Goal: Task Accomplishment & Management: Manage account settings

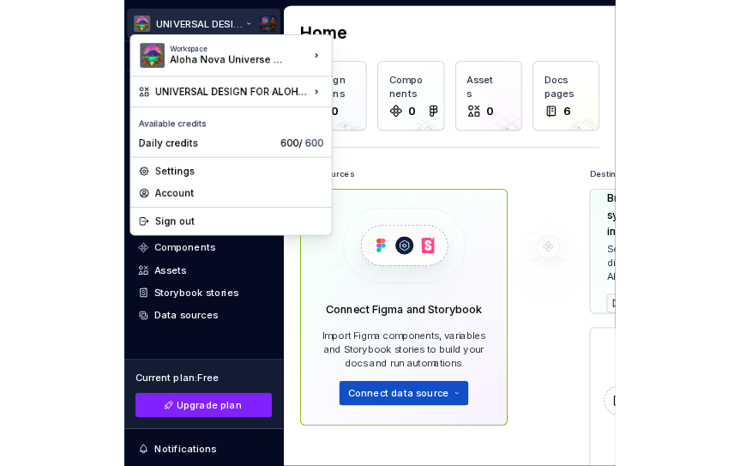
scroll to position [8, 0]
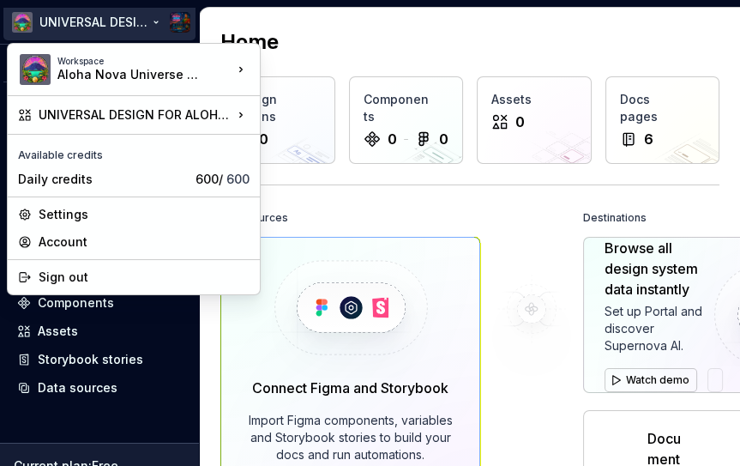
click at [318, 46] on html "UNIVERSAL DESIGN FOR ALOHA NOVA Version Current draft Home Documentation Analyt…" at bounding box center [370, 233] width 740 height 466
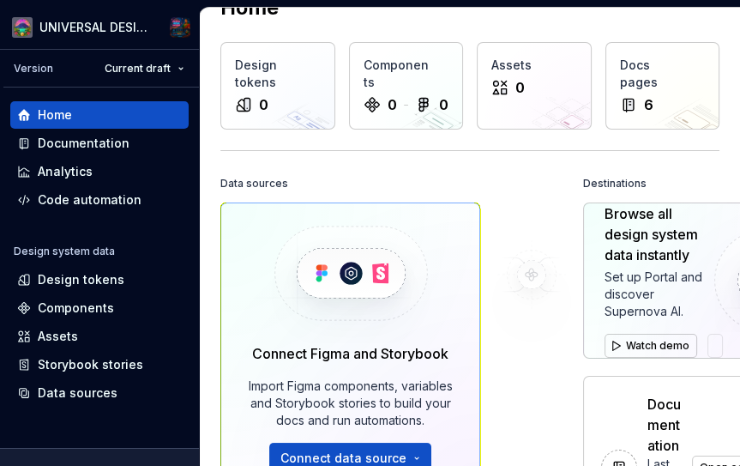
scroll to position [0, 0]
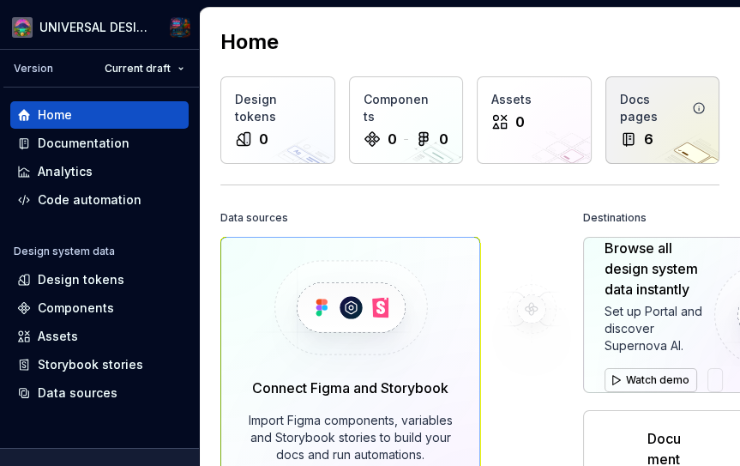
click at [615, 129] on div "6" at bounding box center [663, 139] width 86 height 21
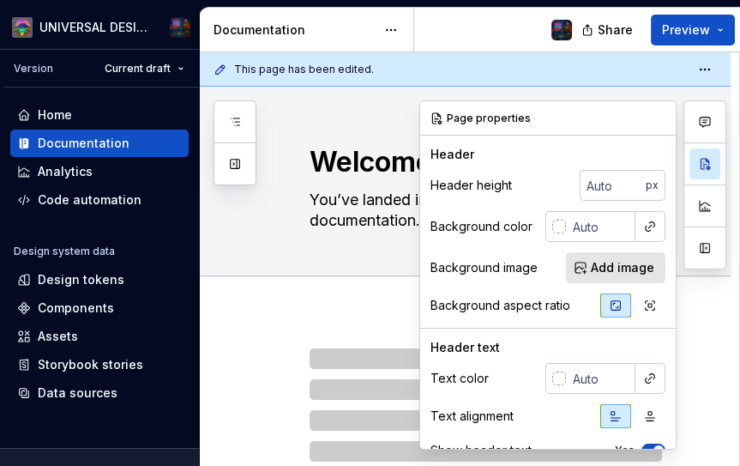
click at [287, 295] on div at bounding box center [465, 295] width 531 height 38
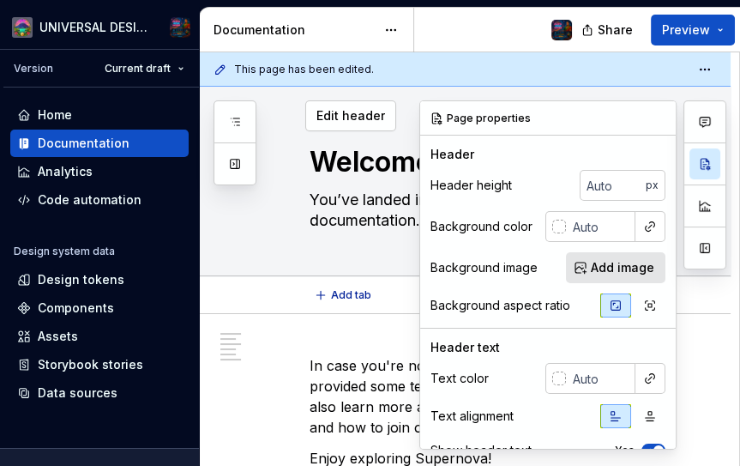
click at [255, 215] on div "Welcome! You’ve landed in your new design system documentation. Edit header" at bounding box center [465, 181] width 531 height 189
click at [551, 29] on img at bounding box center [561, 30] width 21 height 21
click at [615, 29] on button "Preview" at bounding box center [693, 30] width 84 height 31
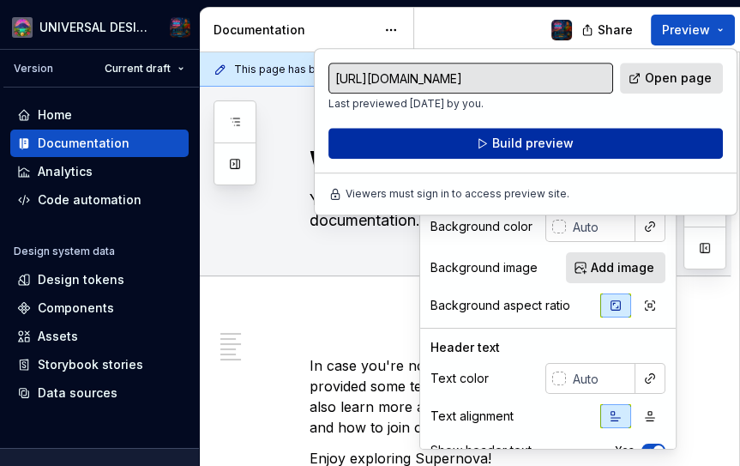
click at [615, 149] on button "Build preview" at bounding box center [525, 143] width 394 height 31
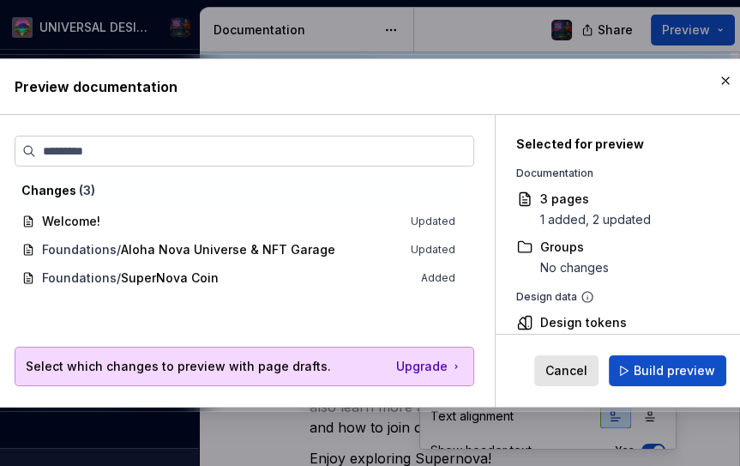
scroll to position [21, 0]
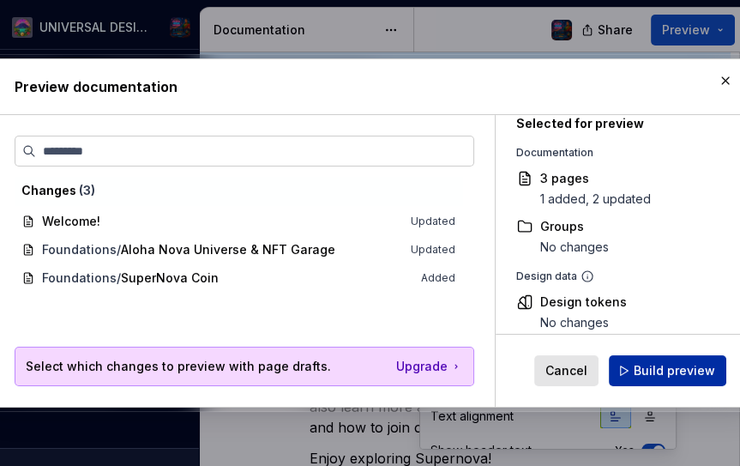
click at [615, 379] on span "Build preview" at bounding box center [674, 370] width 81 height 17
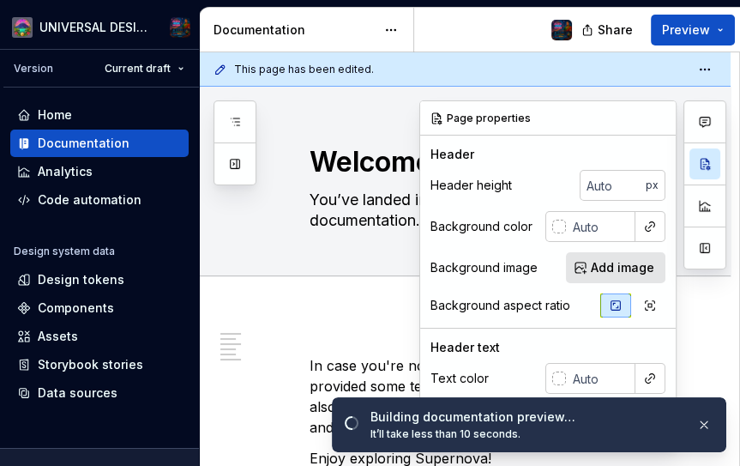
type textarea "*"
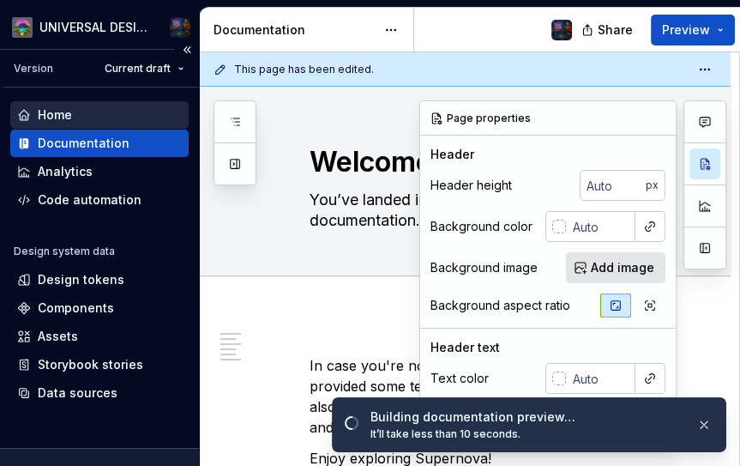
click at [27, 111] on icon at bounding box center [24, 115] width 14 height 14
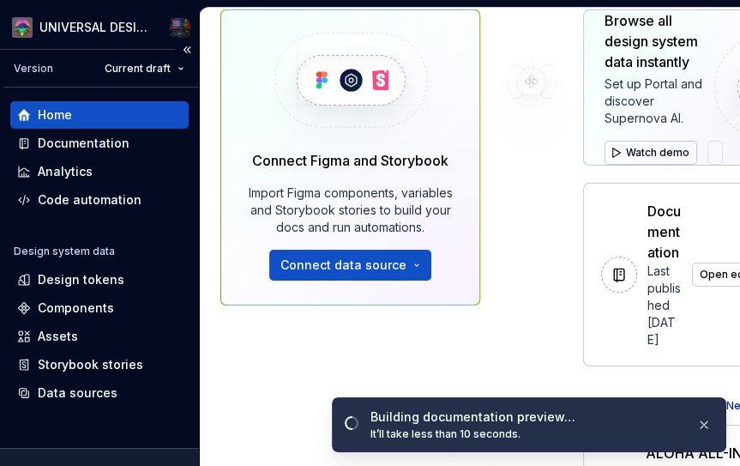
scroll to position [232, 0]
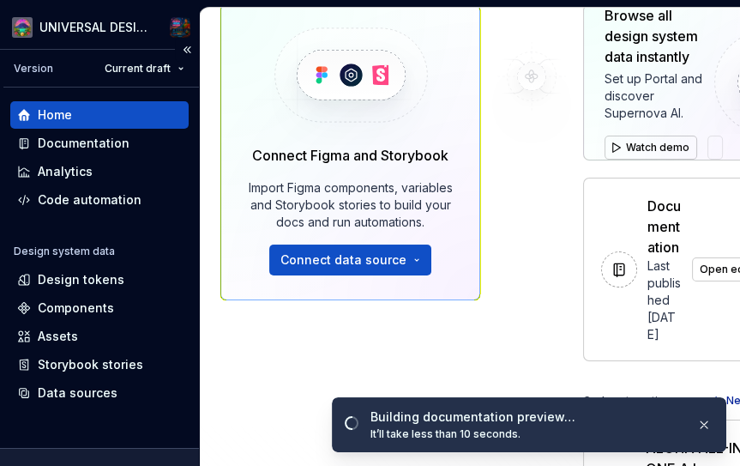
click at [615, 233] on div "Documentation Last published [DATE] Open editor" at bounding box center [692, 269] width 216 height 182
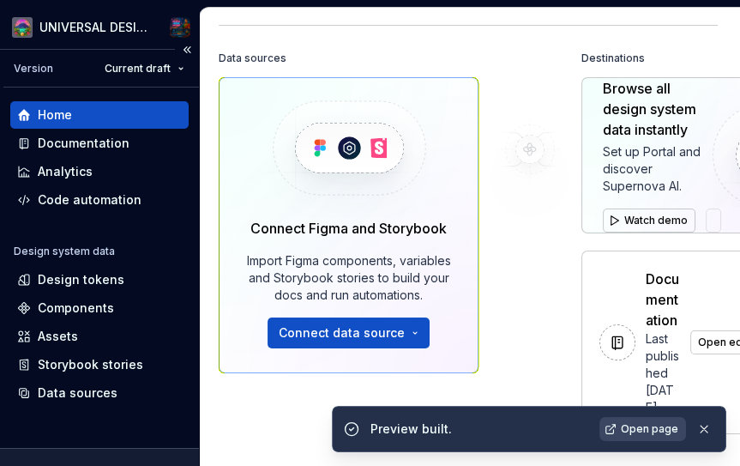
scroll to position [159, 2]
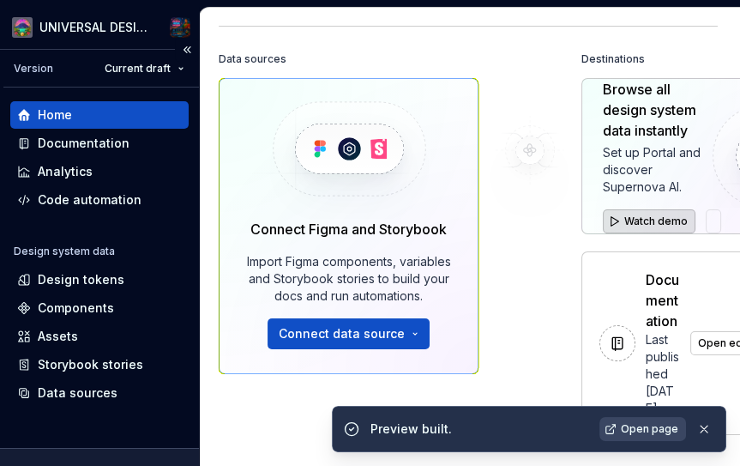
click at [615, 218] on span "Watch demo" at bounding box center [655, 221] width 63 height 14
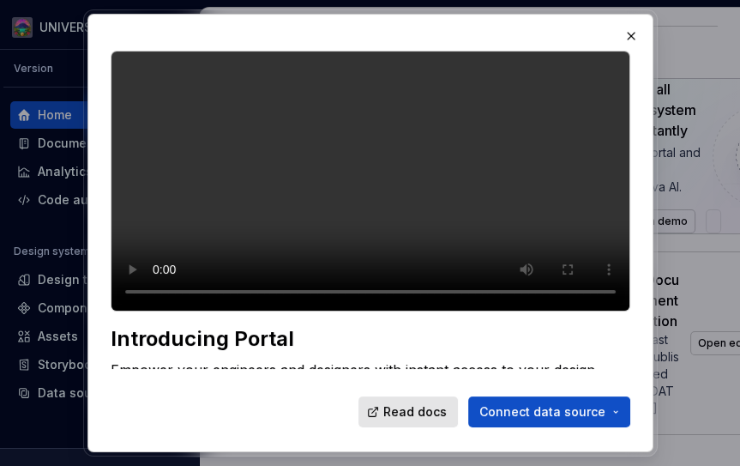
click at [31, 207] on div at bounding box center [370, 233] width 740 height 466
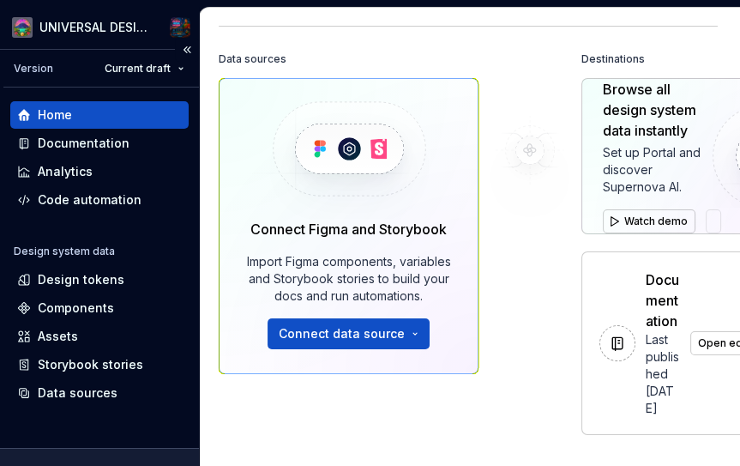
click at [177, 61] on html "UNIVERSAL DESIGN FOR ALOHA NOVA Version Current draft Home Documentation Analyt…" at bounding box center [370, 233] width 740 height 466
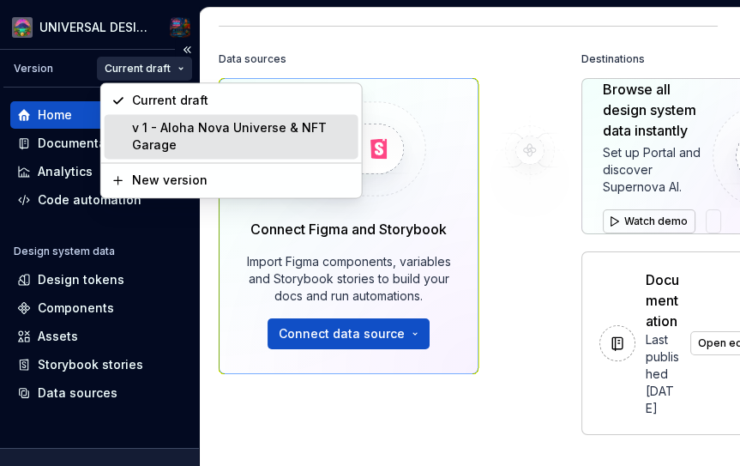
click at [152, 140] on div "v 1 - Aloha Nova Universe & NFT Garage" at bounding box center [242, 136] width 220 height 34
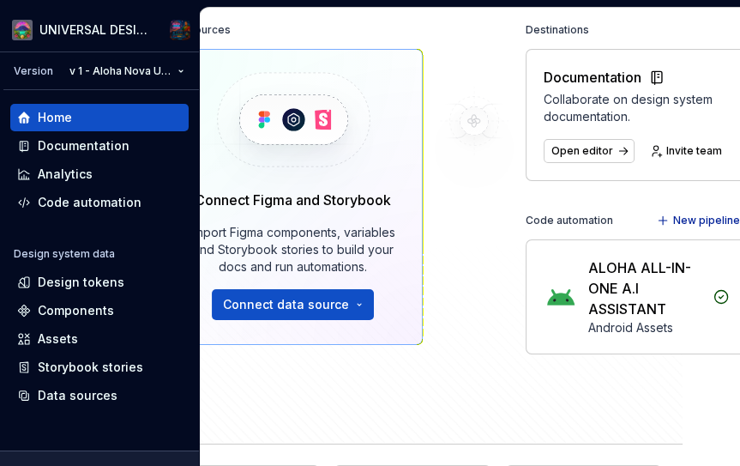
scroll to position [191, 57]
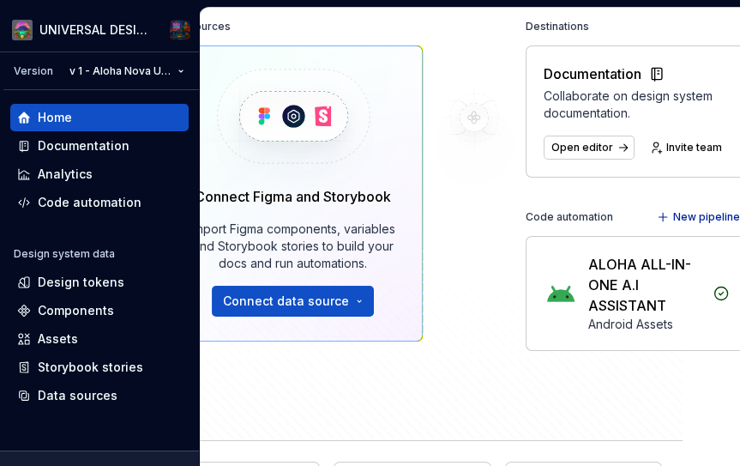
click at [615, 302] on div "ALOHA ALL-IN-ONE A.I ASSISTANT" at bounding box center [645, 285] width 114 height 62
click at [562, 301] on img at bounding box center [561, 293] width 34 height 34
click at [615, 291] on icon at bounding box center [721, 293] width 17 height 17
click at [615, 286] on icon at bounding box center [721, 293] width 17 height 17
click at [615, 291] on icon at bounding box center [721, 293] width 13 height 13
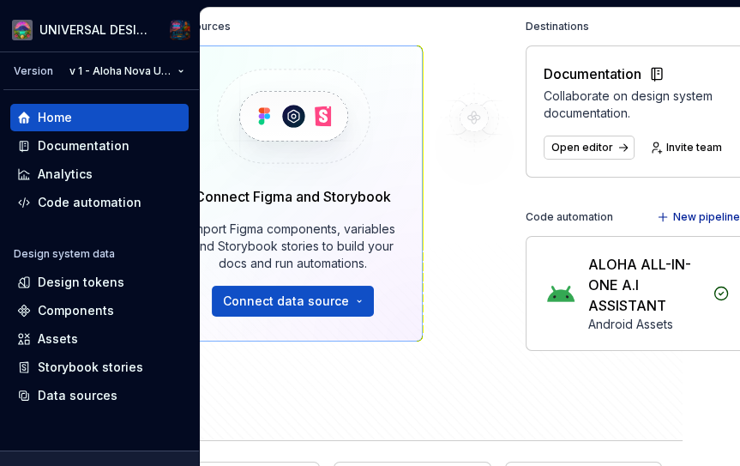
click at [615, 298] on icon at bounding box center [721, 293] width 17 height 17
click at [615, 207] on button "New pipeline" at bounding box center [700, 217] width 96 height 24
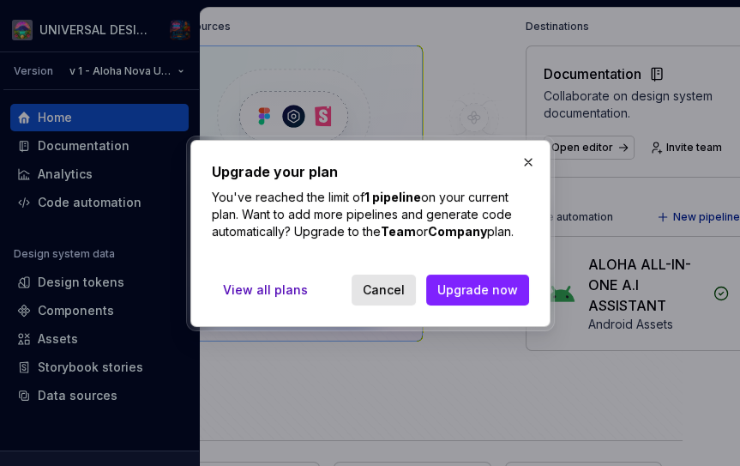
click at [467, 378] on div at bounding box center [370, 233] width 740 height 466
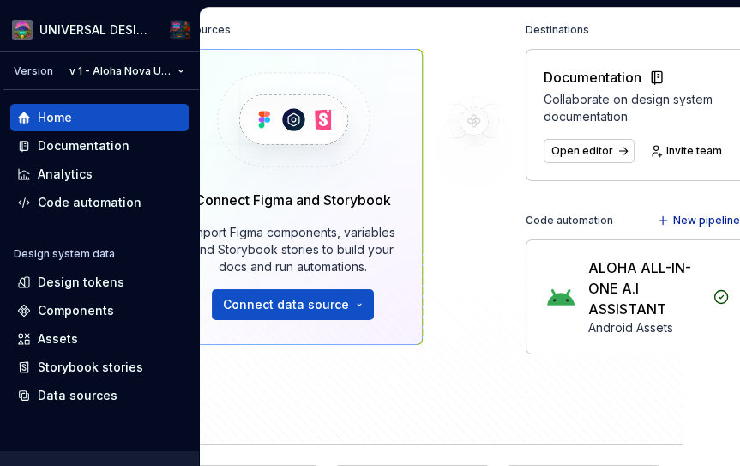
scroll to position [188, 51]
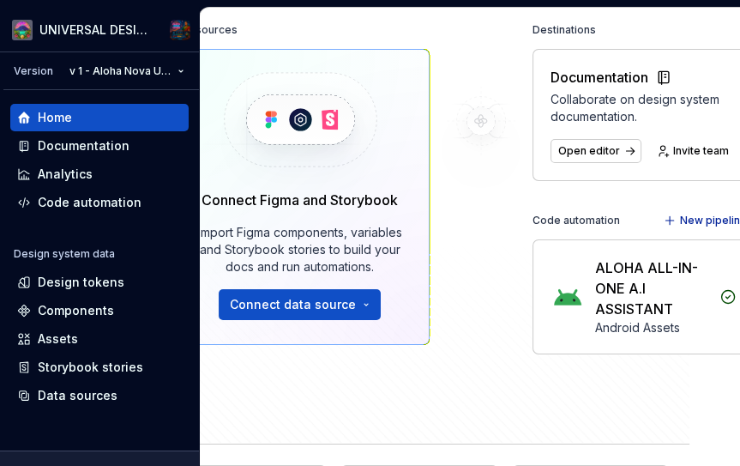
click at [130, 21] on html "UNIVERSAL DESIGN FOR ALOHA NOVA Version v 1 - Aloha Nova Universe & NFT Garage …" at bounding box center [370, 233] width 740 height 466
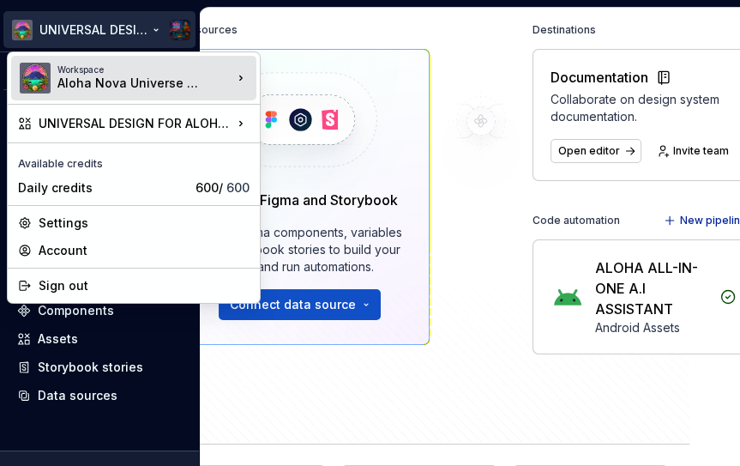
click at [249, 70] on icon at bounding box center [240, 77] width 17 height 17
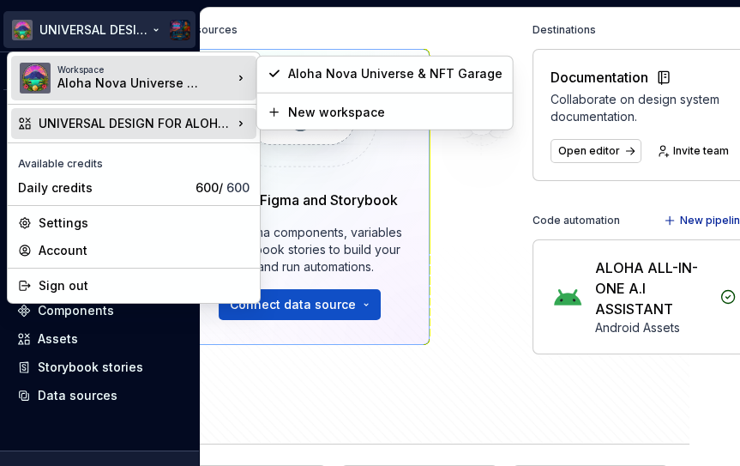
click at [235, 119] on icon at bounding box center [240, 123] width 17 height 17
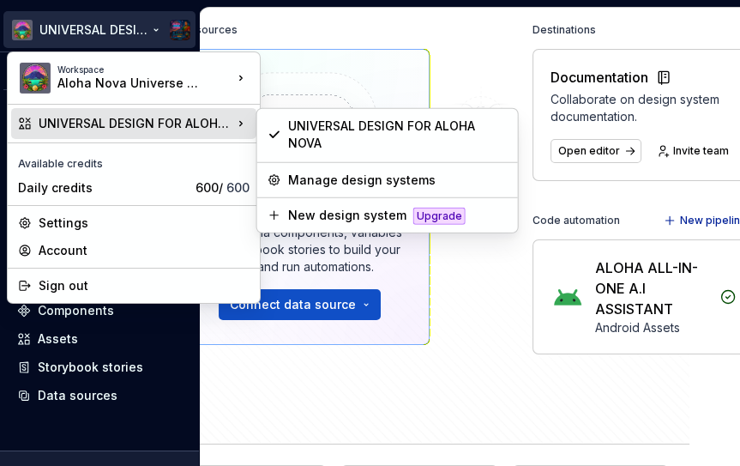
click at [615, 290] on html "UNIVERSAL DESIGN FOR ALOHA NOVA Version v 1 - Aloha Nova Universe & NFT Garage …" at bounding box center [370, 233] width 740 height 466
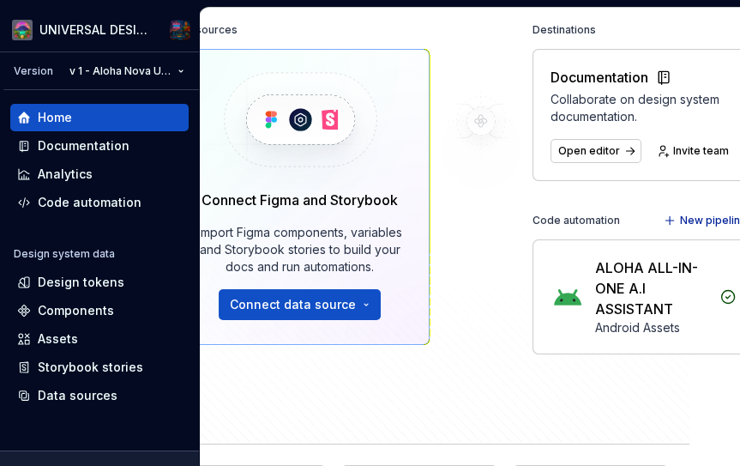
click at [615, 298] on div "ALOHA ALL-IN-ONE A.I ASSISTANT" at bounding box center [652, 288] width 114 height 62
click at [615, 291] on icon at bounding box center [727, 296] width 17 height 17
click at [615, 295] on icon at bounding box center [727, 296] width 17 height 17
click at [615, 292] on icon at bounding box center [727, 296] width 17 height 17
click at [615, 294] on icon at bounding box center [728, 297] width 13 height 13
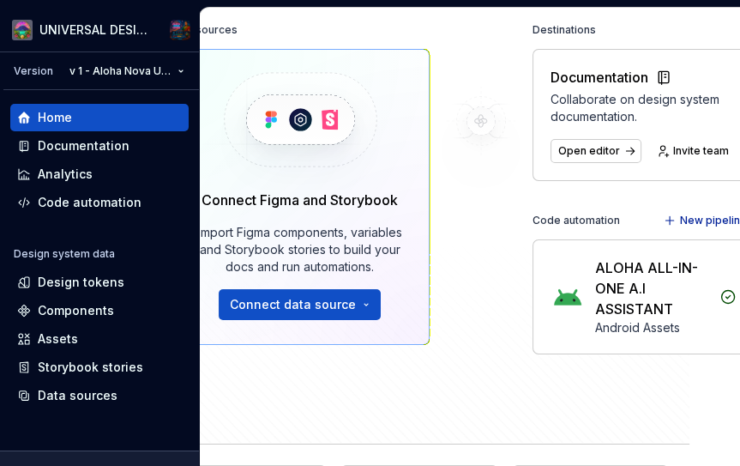
click at [615, 299] on icon at bounding box center [727, 296] width 17 height 17
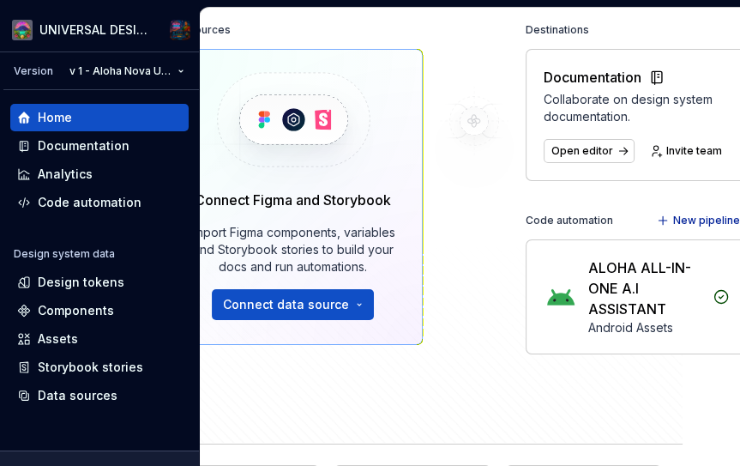
click at [615, 275] on div "ALOHA ALL-IN-ONE A.I ASSISTANT" at bounding box center [645, 288] width 114 height 62
click at [579, 262] on div "ALOHA ALL-IN-ONE A.I ASSISTANT Android Assets" at bounding box center [636, 296] width 220 height 113
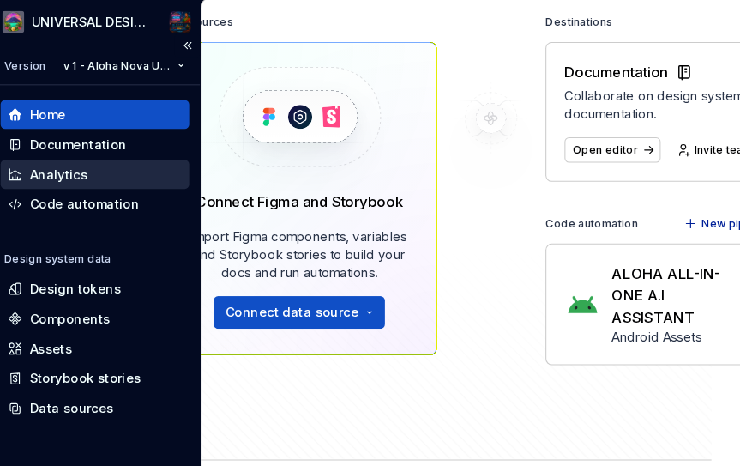
click at [35, 173] on div "Analytics" at bounding box center [99, 173] width 165 height 17
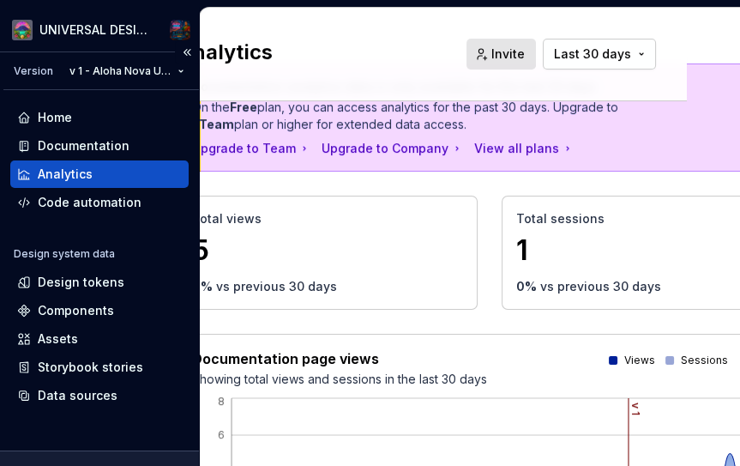
scroll to position [69, 0]
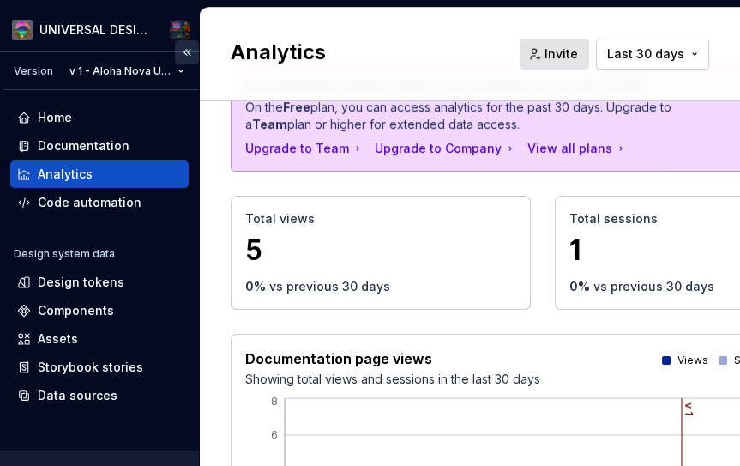
click at [182, 57] on button "Collapse sidebar" at bounding box center [187, 52] width 24 height 24
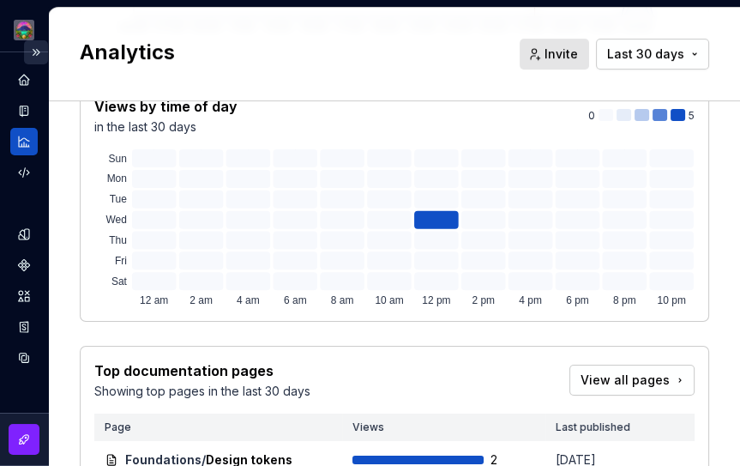
scroll to position [0, 0]
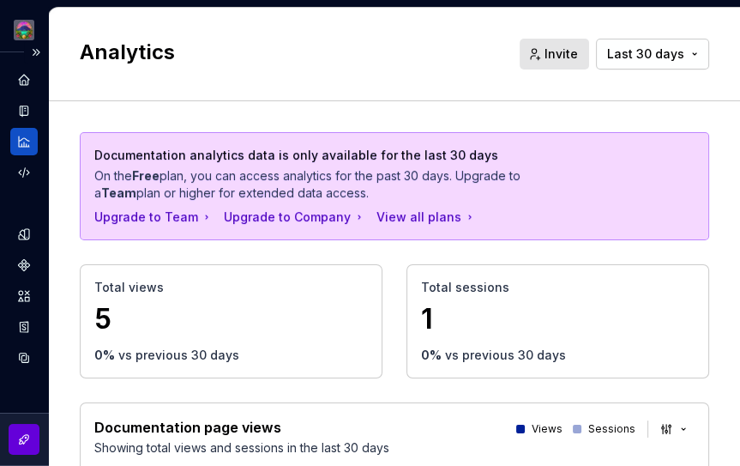
click at [19, 446] on link at bounding box center [24, 439] width 31 height 31
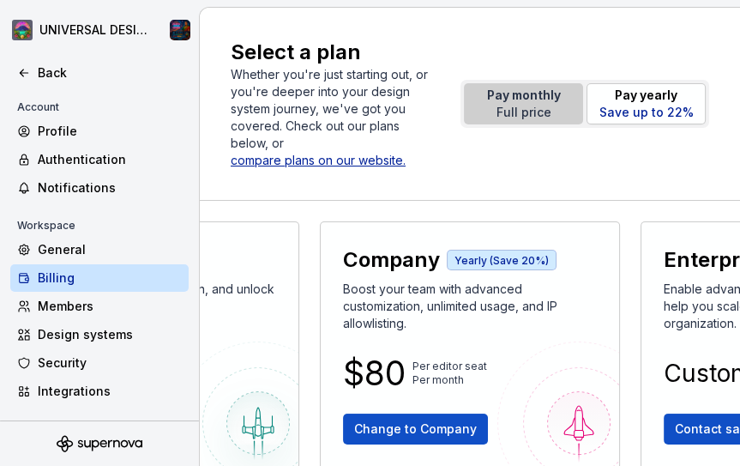
click at [524, 104] on p "Full price" at bounding box center [524, 112] width 74 height 17
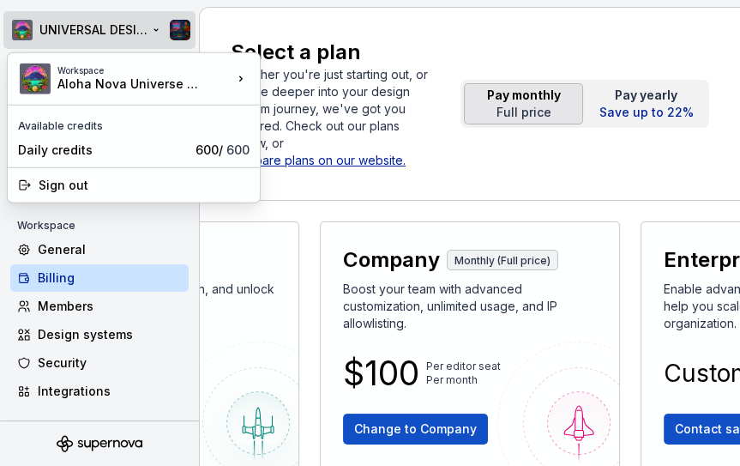
click at [15, 33] on html "UNIVERSAL DESIGN FOR ALOHA NOVA Back Account Profile Authentication Notificatio…" at bounding box center [370, 233] width 740 height 466
click at [18, 41] on html "UNIVERSAL DESIGN FOR ALOHA NOVA Back Account Profile Authentication Notificatio…" at bounding box center [370, 233] width 740 height 466
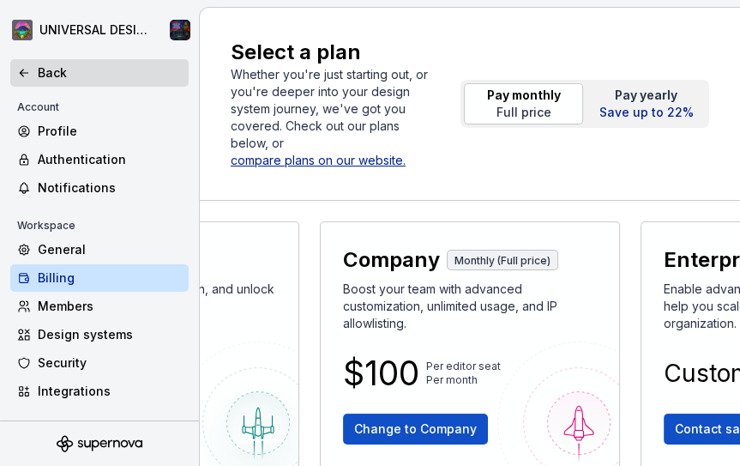
click at [23, 73] on icon at bounding box center [24, 72] width 8 height 7
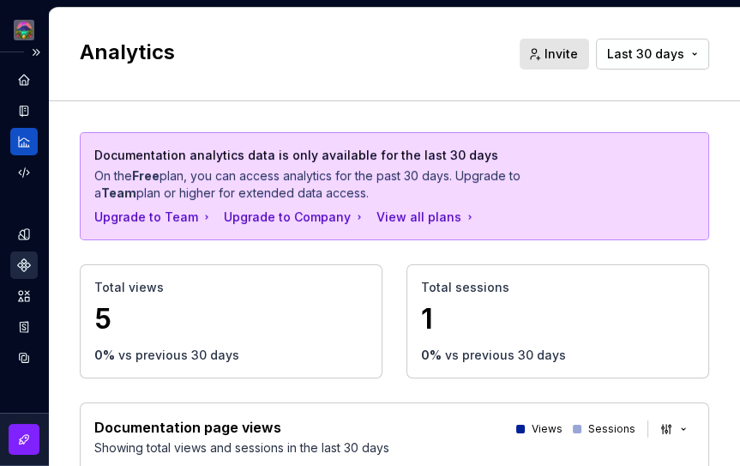
click at [19, 266] on icon "Components" at bounding box center [24, 265] width 12 height 12
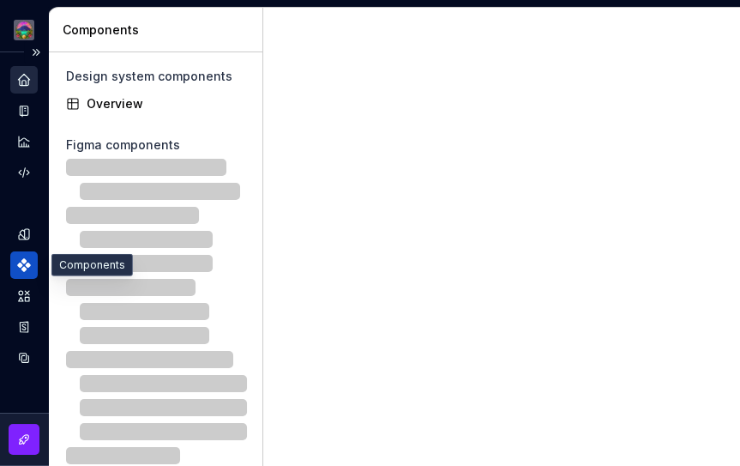
click at [23, 81] on icon "Home" at bounding box center [23, 79] width 15 height 15
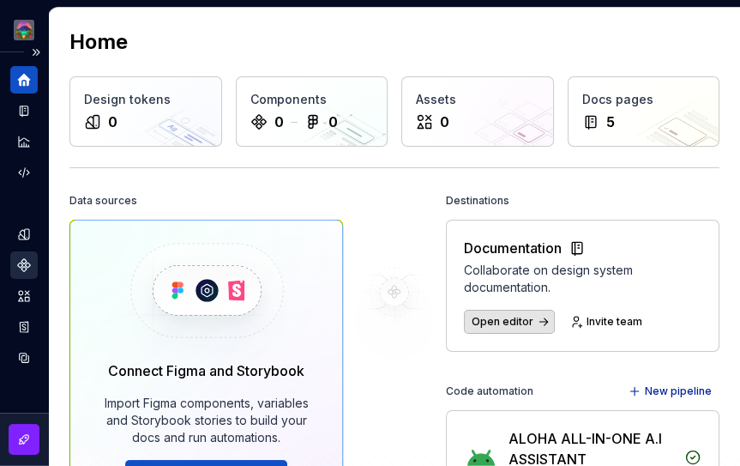
click at [518, 319] on span "Open editor" at bounding box center [503, 322] width 62 height 14
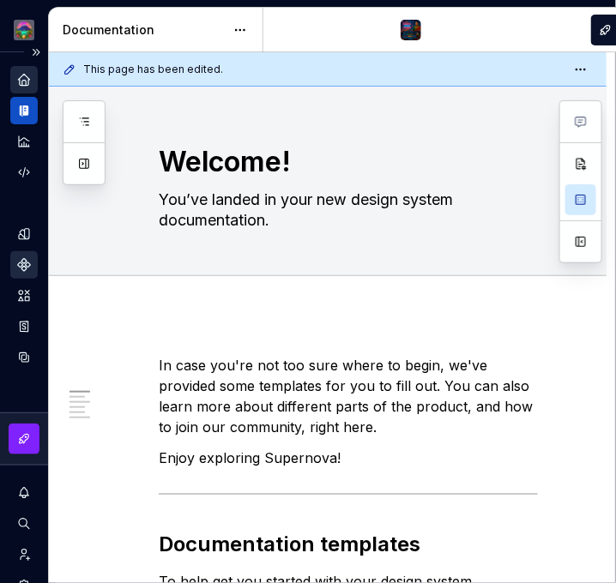
click at [594, 120] on div at bounding box center [580, 121] width 31 height 31
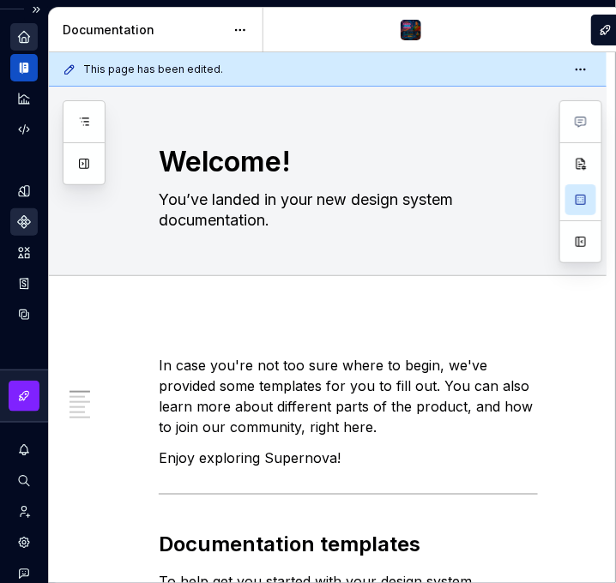
scroll to position [135, 0]
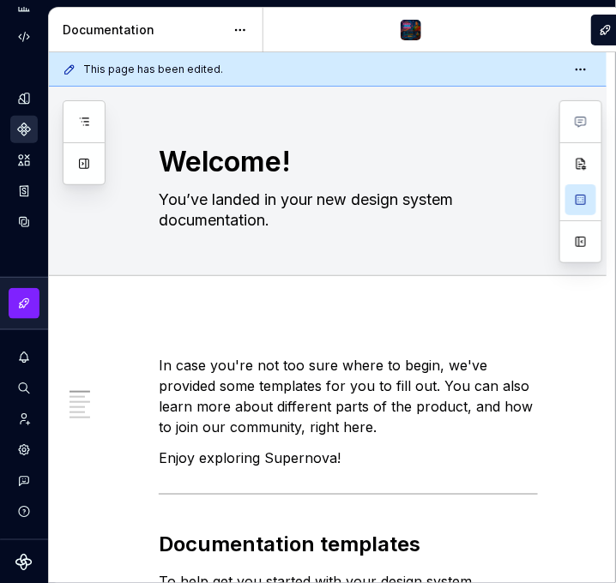
click at [24, 556] on icon "Supernova Logo" at bounding box center [23, 562] width 17 height 17
type textarea "*"
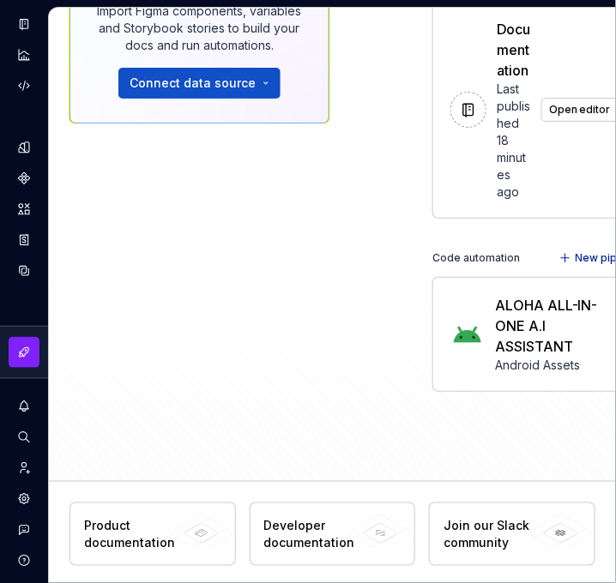
scroll to position [135, 0]
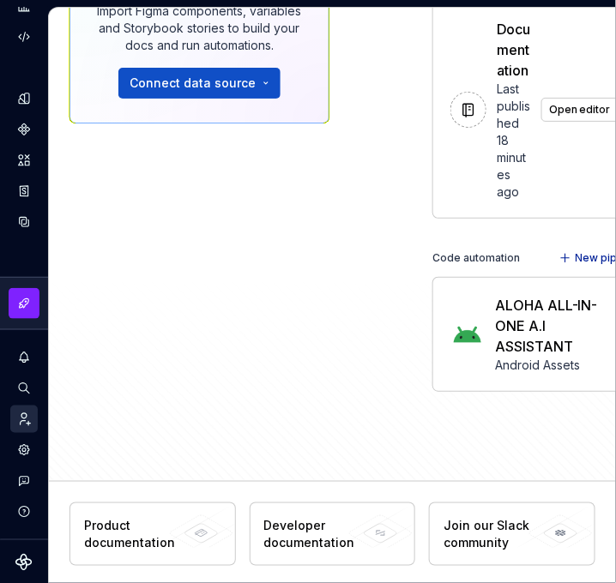
click at [34, 424] on div "Invite team" at bounding box center [23, 419] width 27 height 27
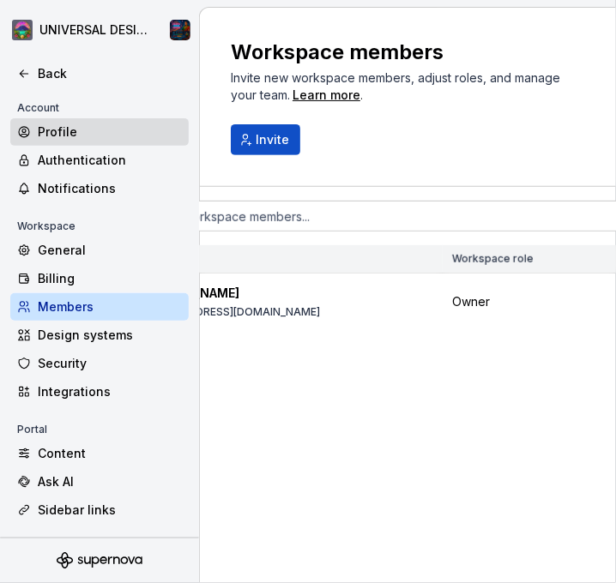
click at [66, 138] on div "Profile" at bounding box center [110, 131] width 144 height 17
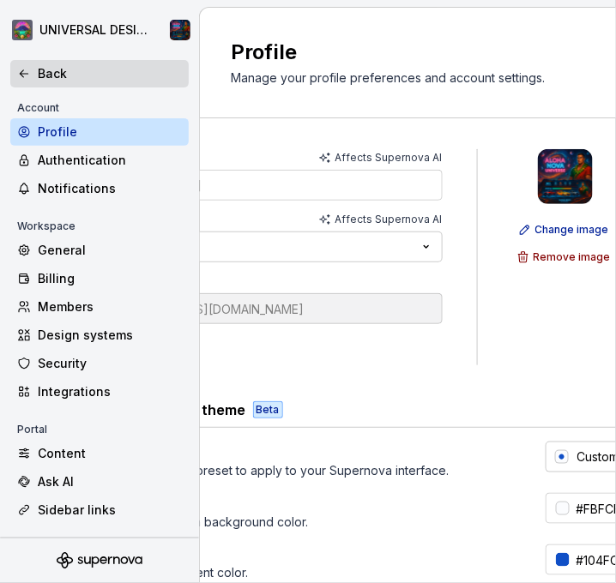
click at [24, 75] on icon at bounding box center [24, 74] width 14 height 14
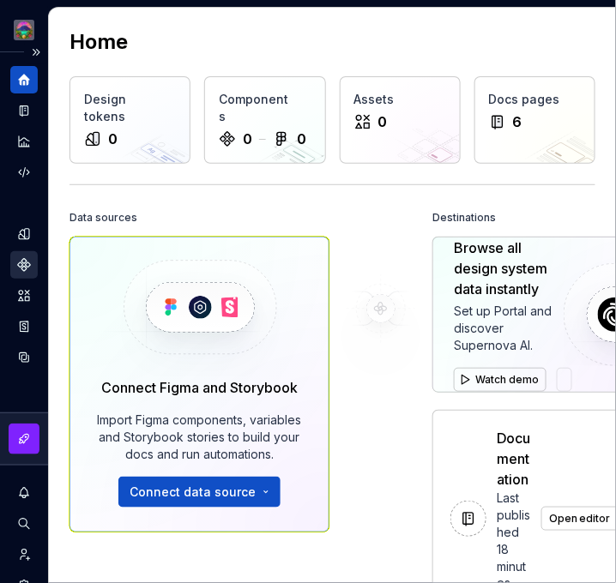
click at [19, 259] on icon "Components" at bounding box center [23, 264] width 15 height 15
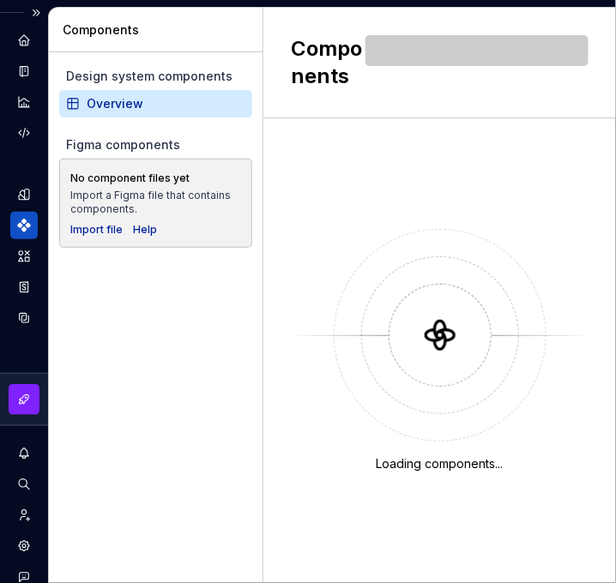
scroll to position [135, 0]
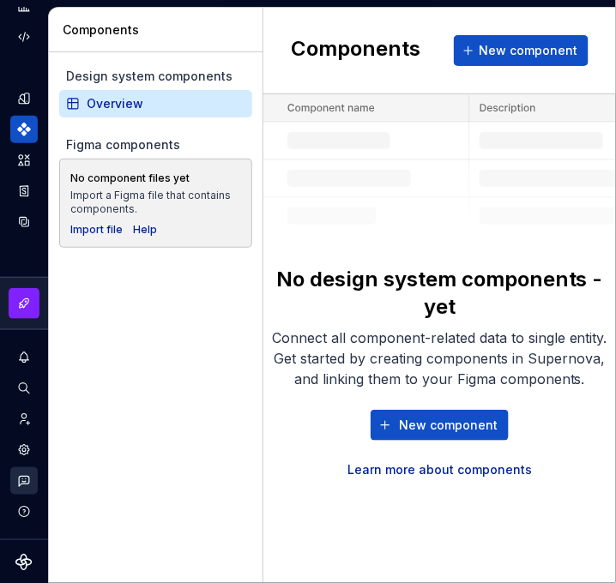
click at [27, 470] on div "Contact support" at bounding box center [23, 480] width 27 height 27
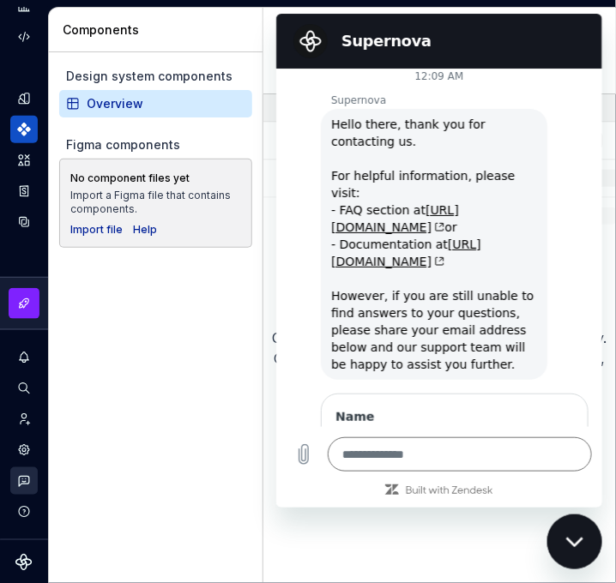
scroll to position [0, 0]
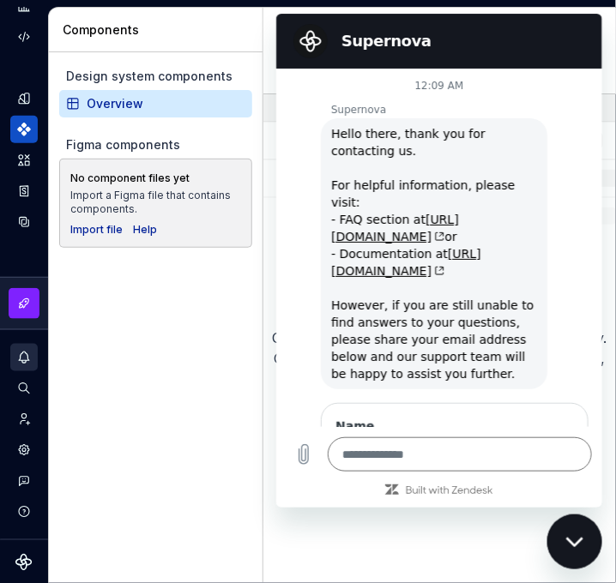
click at [23, 363] on icon "Notifications" at bounding box center [23, 357] width 15 height 15
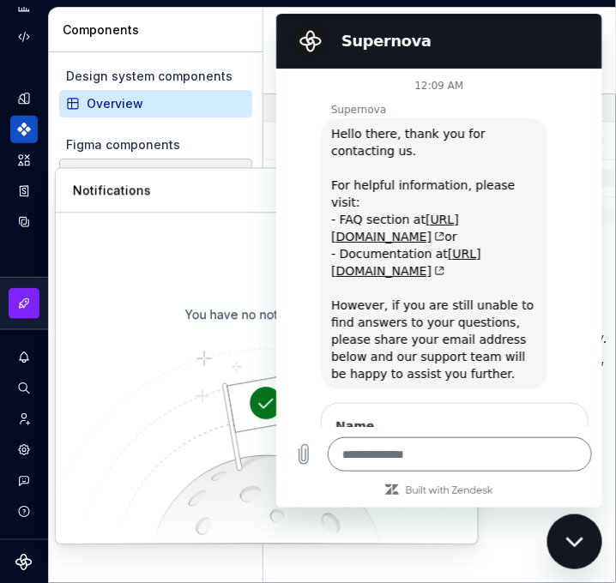
click at [33, 97] on html "UNIVERSAL DESIGN FOR ALOHA NOVA Design system data Components Design system com…" at bounding box center [308, 291] width 616 height 583
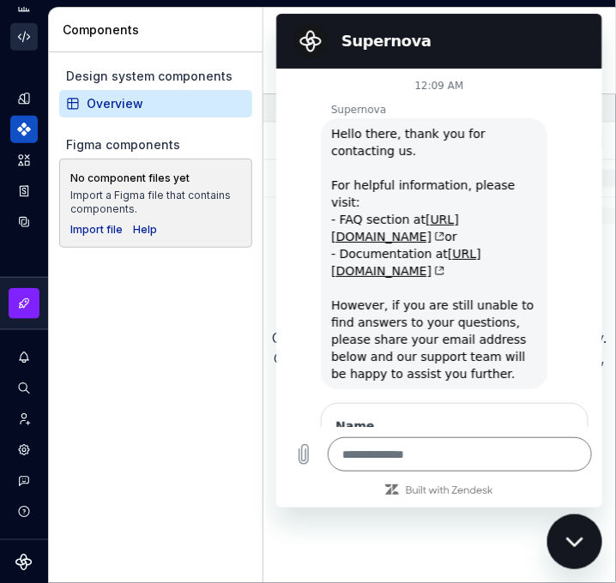
click at [26, 39] on icon "Code automation" at bounding box center [23, 36] width 15 height 15
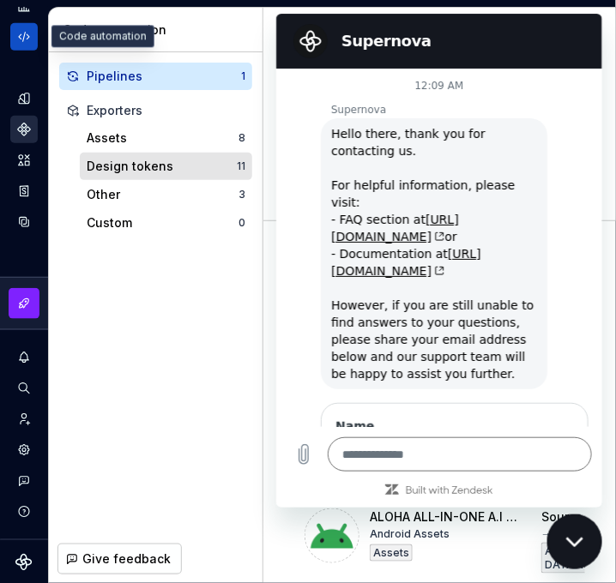
click at [105, 168] on div "Design tokens" at bounding box center [162, 166] width 150 height 17
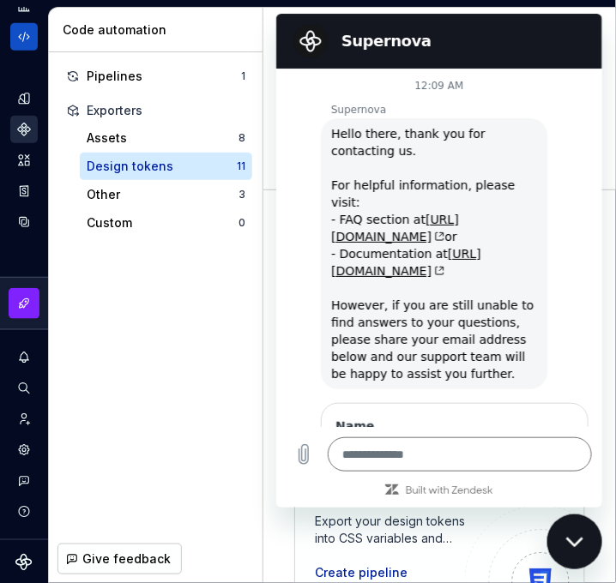
scroll to position [9, 0]
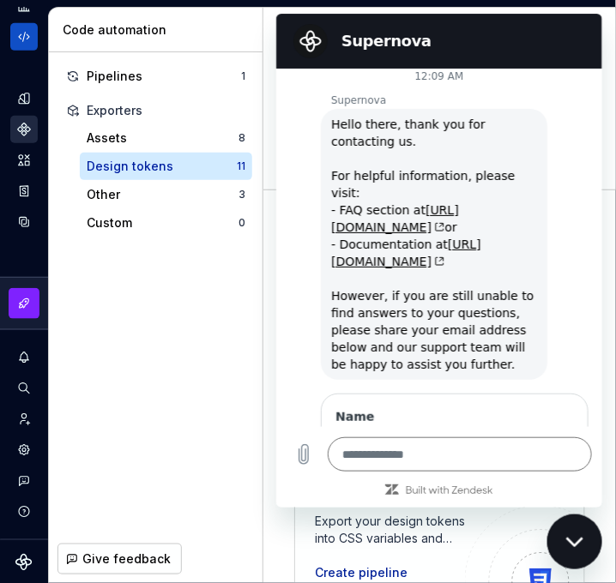
click at [580, 558] on div "Close messaging window" at bounding box center [573, 540] width 51 height 51
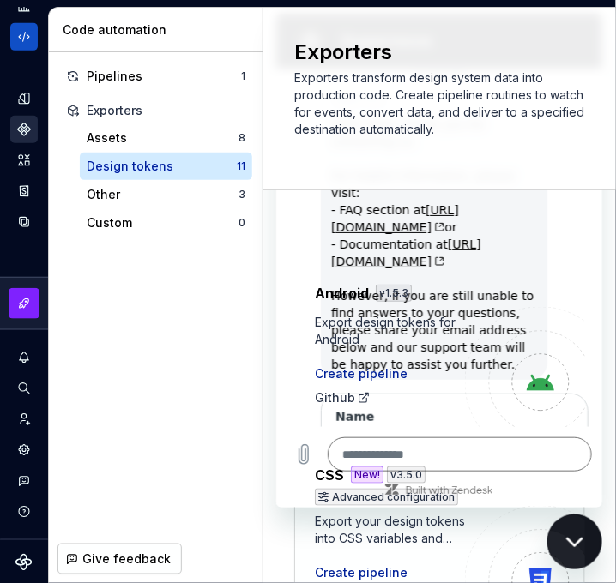
type textarea "*"
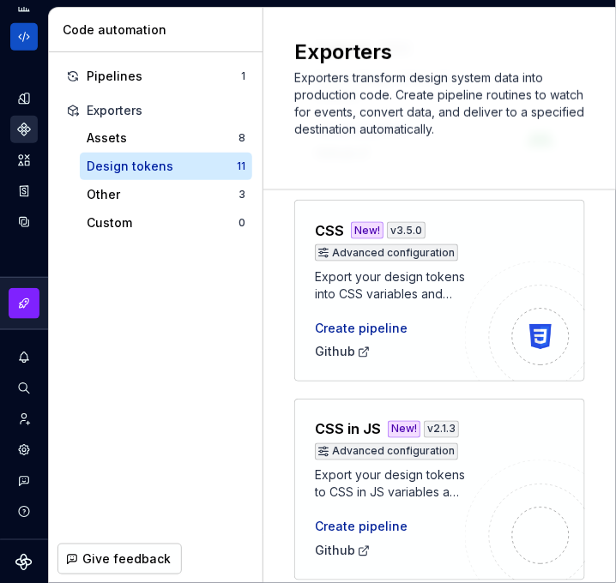
scroll to position [0, 0]
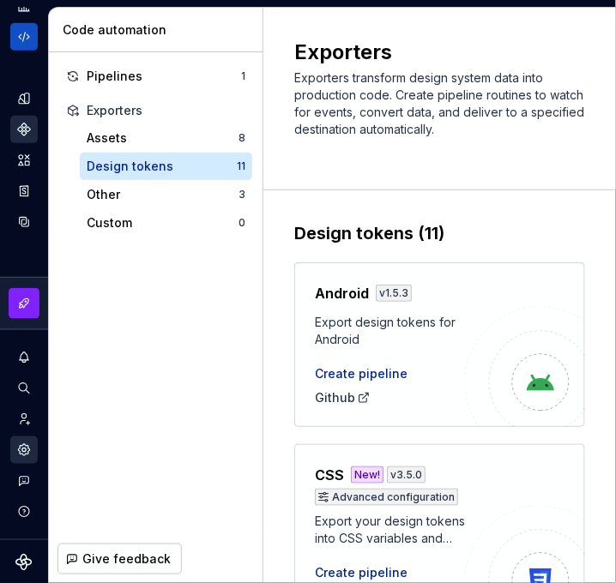
click at [14, 446] on div "Settings" at bounding box center [23, 449] width 27 height 27
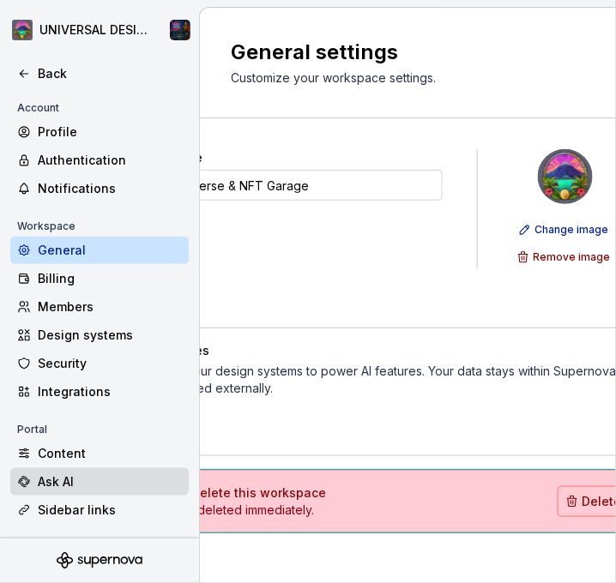
click at [41, 483] on div "Ask AI" at bounding box center [110, 481] width 144 height 17
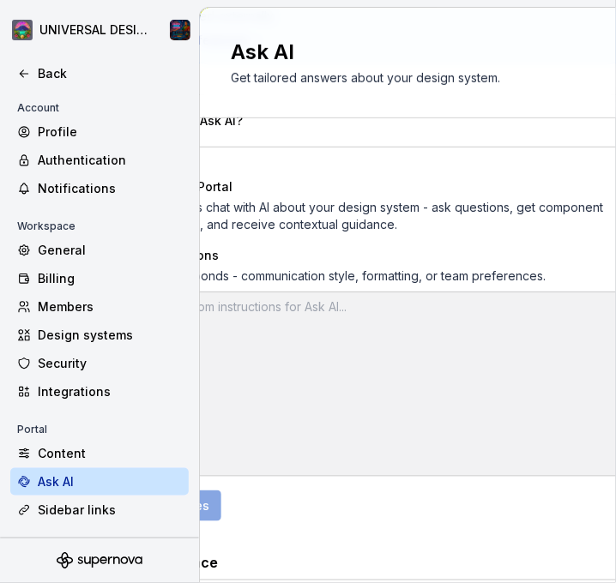
scroll to position [204, 0]
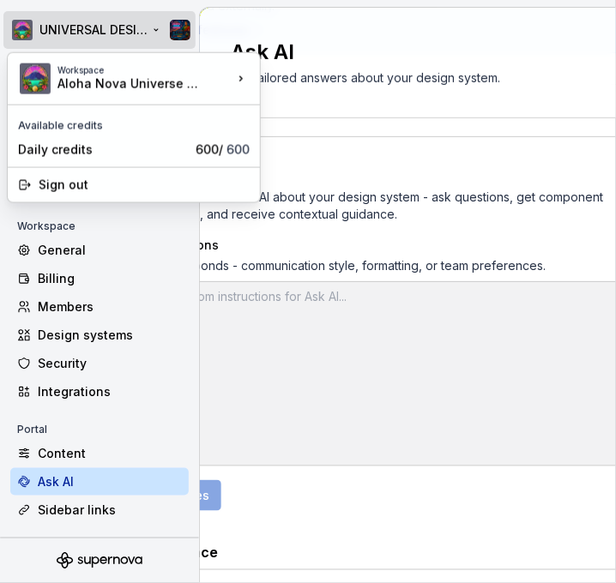
click at [26, 27] on html "UNIVERSAL DESIGN FOR ALOHA NOVA Back Account Profile Authentication Notificatio…" at bounding box center [308, 291] width 616 height 583
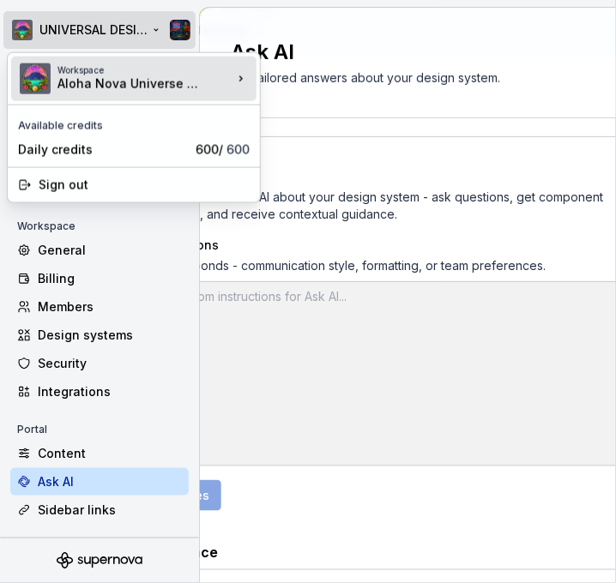
click at [248, 68] on div "Workspace Aloha Nova Universe & NFT Garage" at bounding box center [133, 79] width 245 height 45
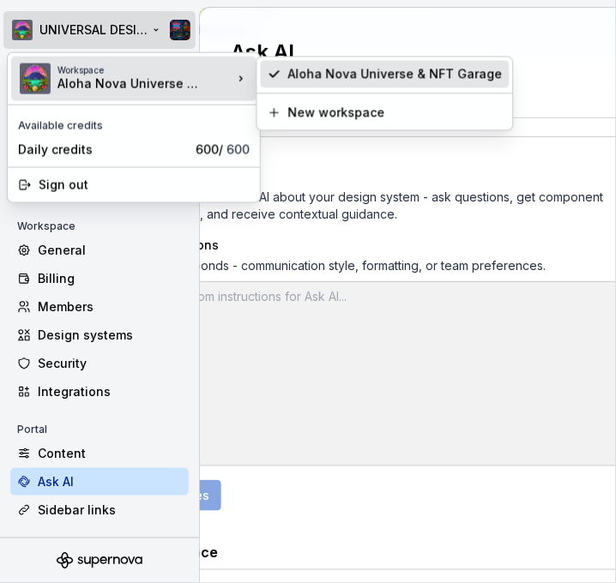
click at [456, 75] on div "Aloha Nova Universe & NFT Garage" at bounding box center [395, 73] width 214 height 17
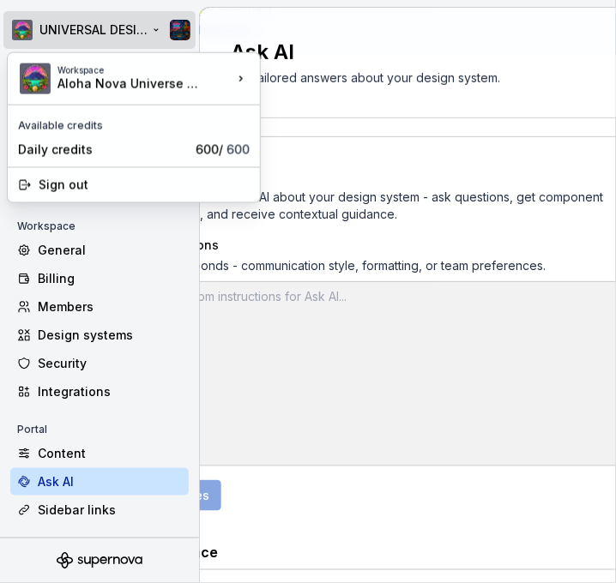
click at [182, 30] on html "UNIVERSAL DESIGN FOR ALOHA NOVA Back Account Profile Authentication Notificatio…" at bounding box center [308, 291] width 616 height 583
click at [174, 27] on html "UNIVERSAL DESIGN FOR ALOHA NOVA Back Account Profile Authentication Notificatio…" at bounding box center [308, 291] width 616 height 583
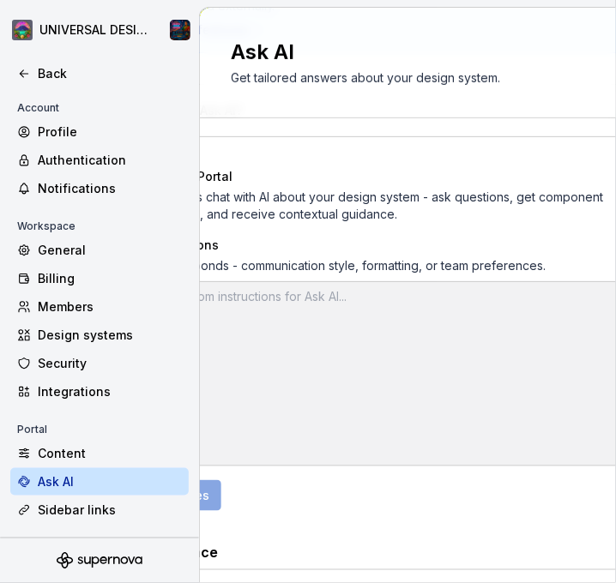
click at [21, 22] on html "UNIVERSAL DESIGN FOR ALOHA NOVA Back Account Profile Authentication Notificatio…" at bounding box center [308, 291] width 616 height 583
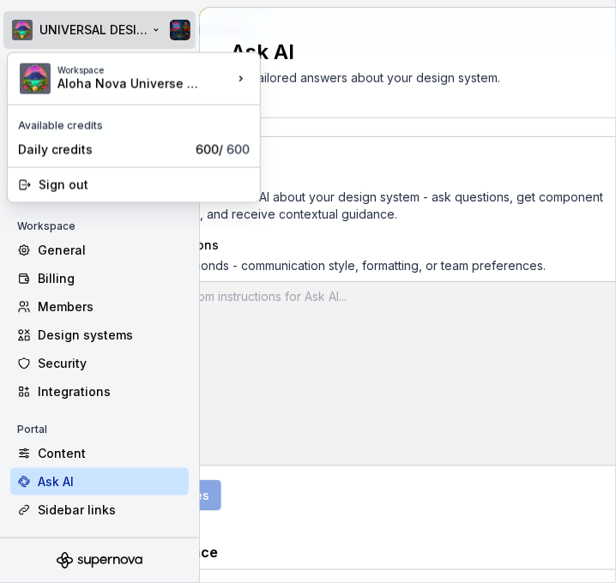
click at [24, 27] on html "UNIVERSAL DESIGN FOR ALOHA NOVA Back Account Profile Authentication Notificatio…" at bounding box center [308, 291] width 616 height 583
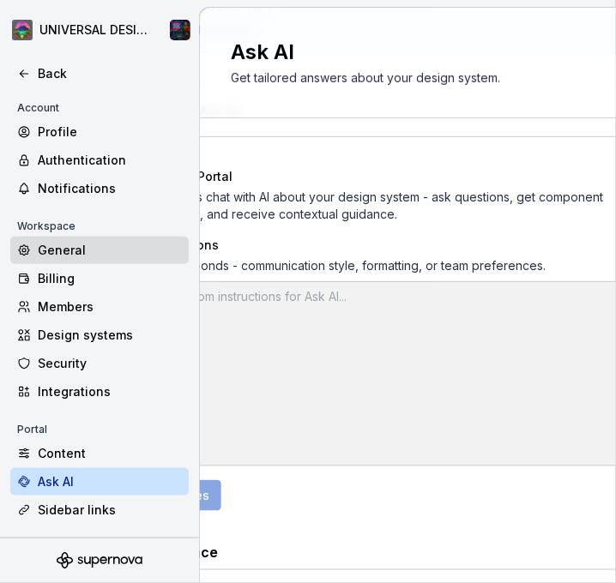
click at [63, 264] on div "General" at bounding box center [99, 250] width 178 height 27
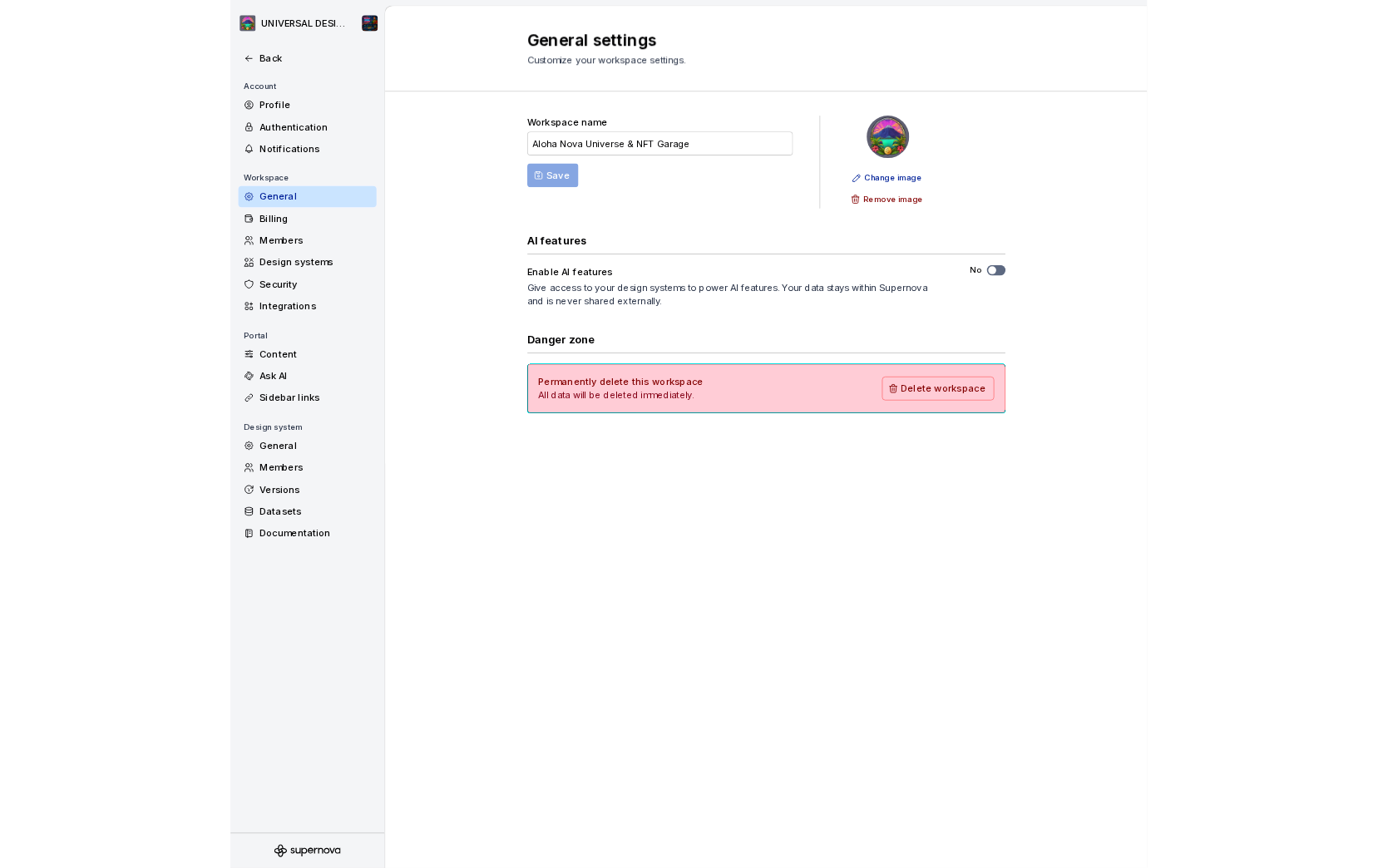
scroll to position [9, 0]
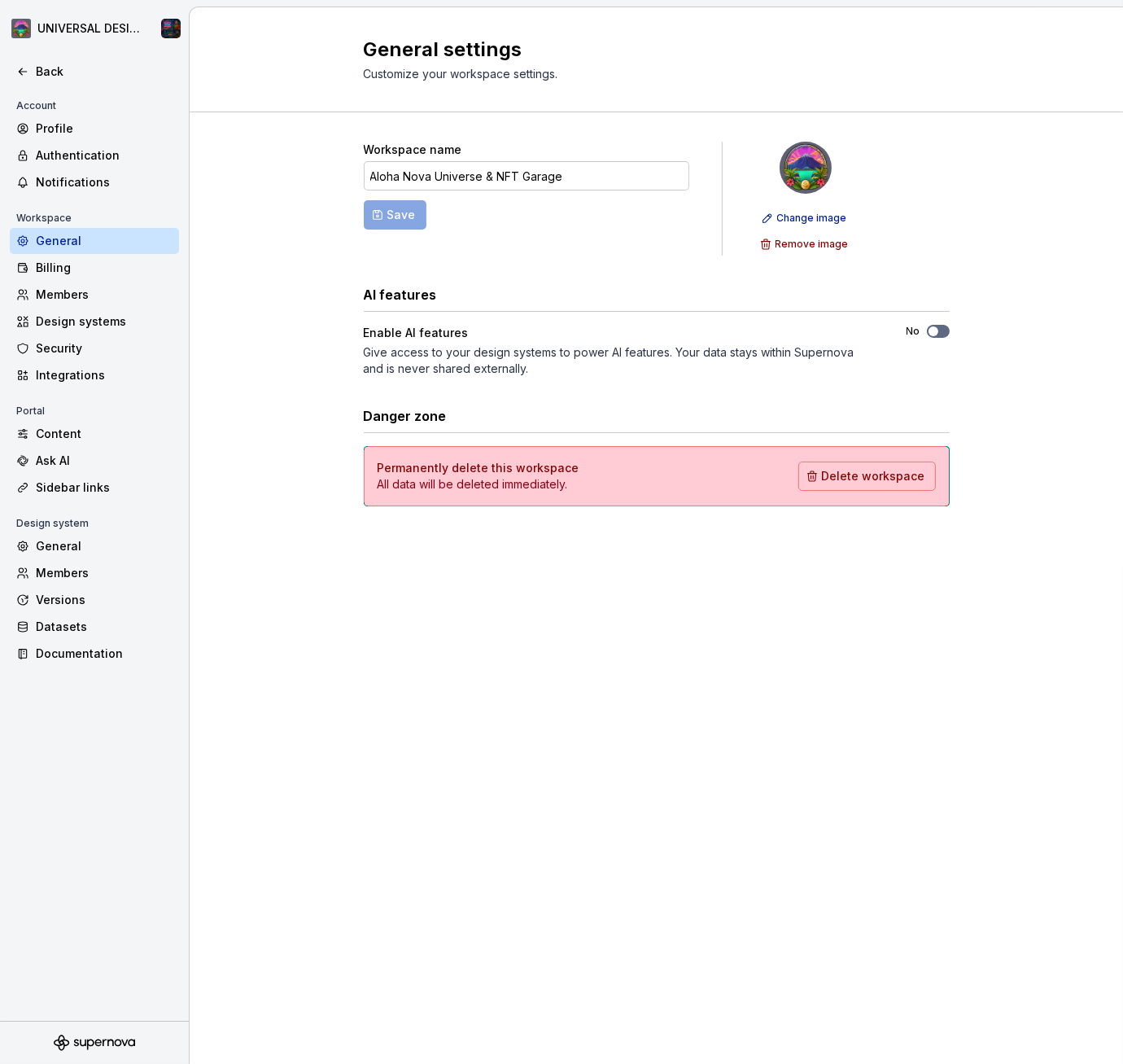
click at [584, 552] on div "General settings Customize your workspace settings. Workspace name Aloha Nova U…" at bounding box center [656, 535] width 933 height 1056
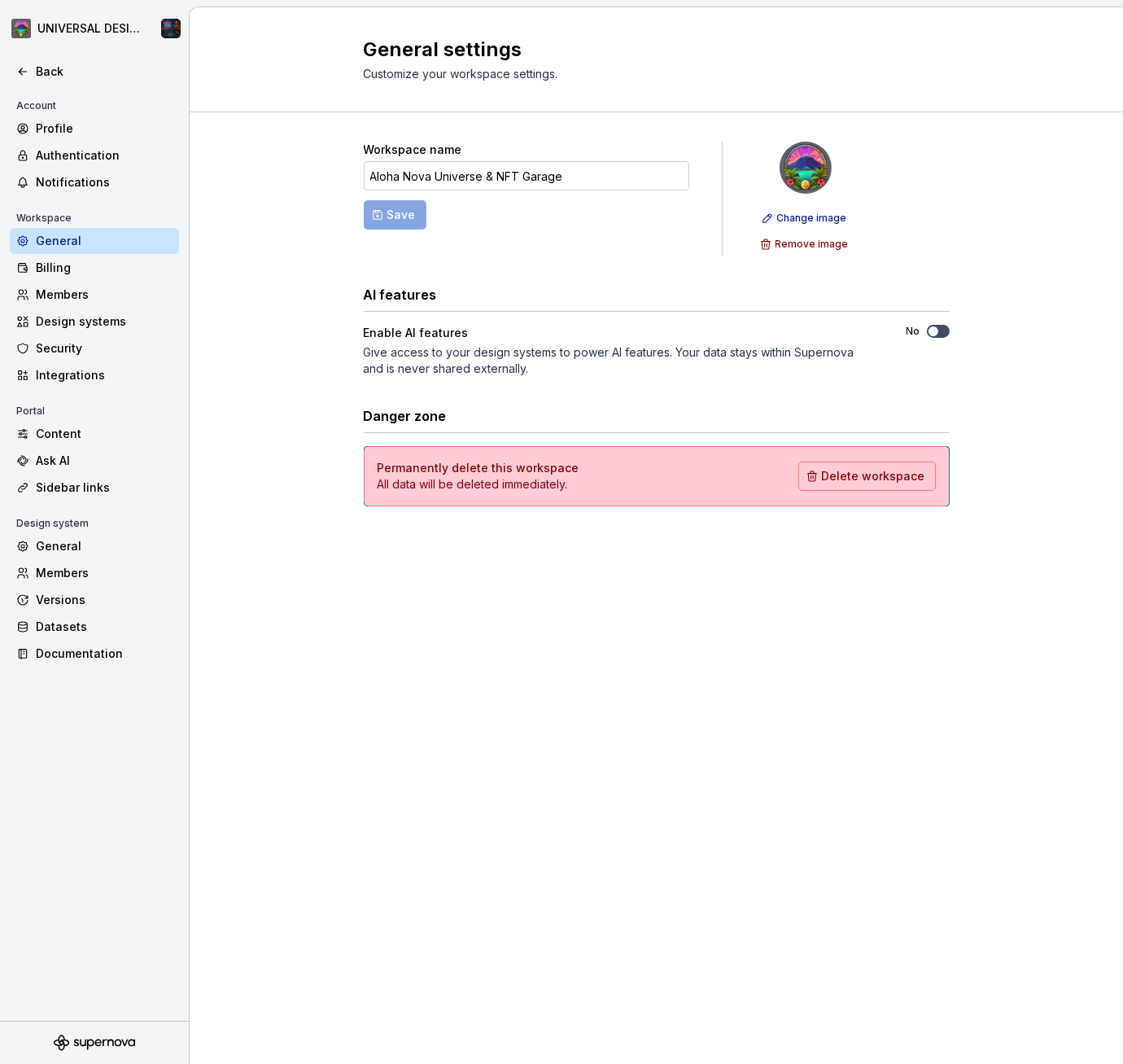
click at [584, 330] on button "No" at bounding box center [939, 331] width 23 height 13
click at [584, 81] on div "General settings Customize your workspace settings." at bounding box center [656, 60] width 933 height 105
click at [584, 166] on div "Change image Remove image" at bounding box center [806, 198] width 101 height 114
click at [584, 178] on img at bounding box center [805, 167] width 52 height 52
click at [584, 137] on div "Workspace name Aloha Nova Universe & NFT Garage Save Change image Remove image …" at bounding box center [656, 340] width 586 height 456
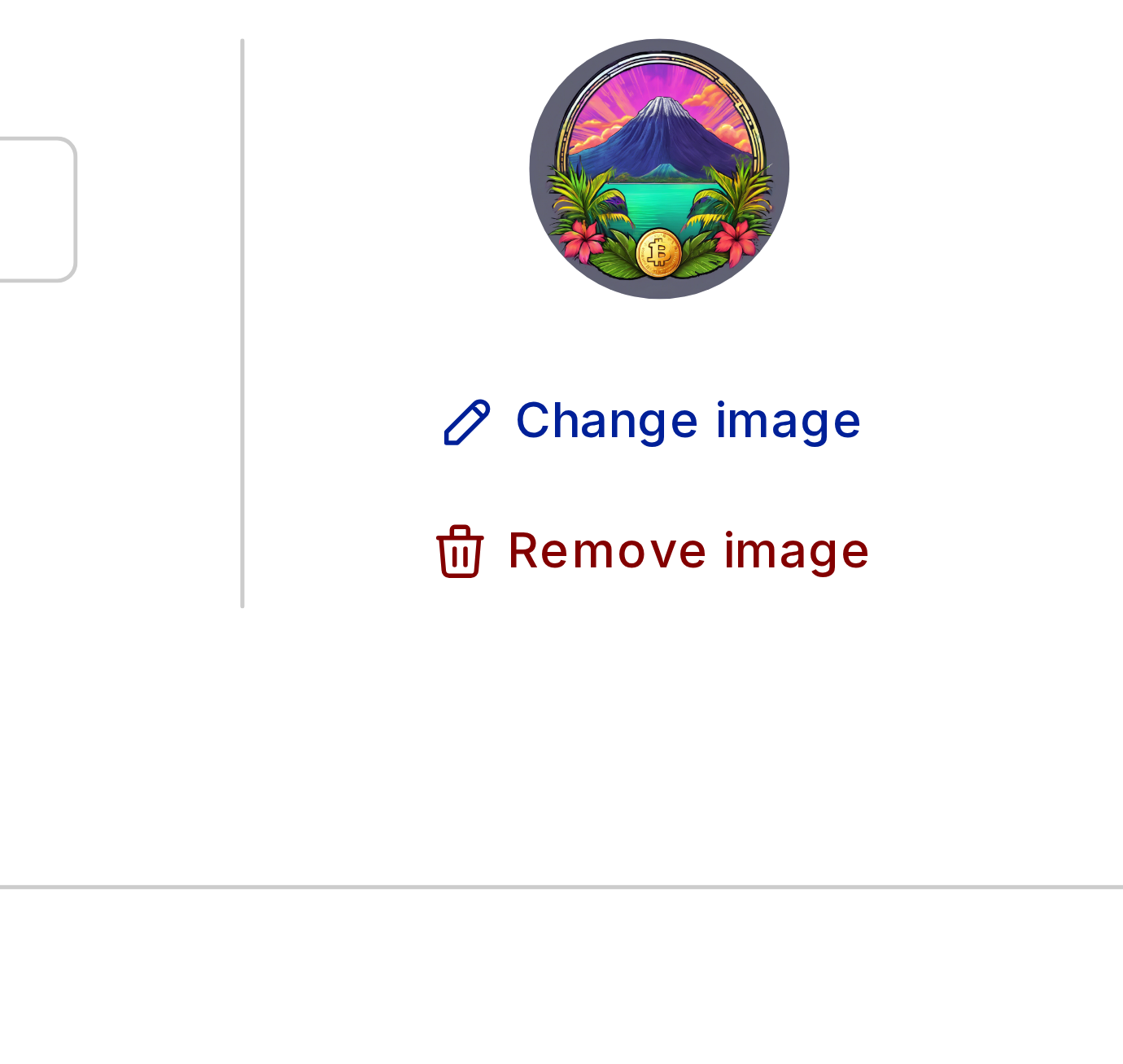
click at [584, 325] on div "Enable AI features" at bounding box center [618, 332] width 509 height 16
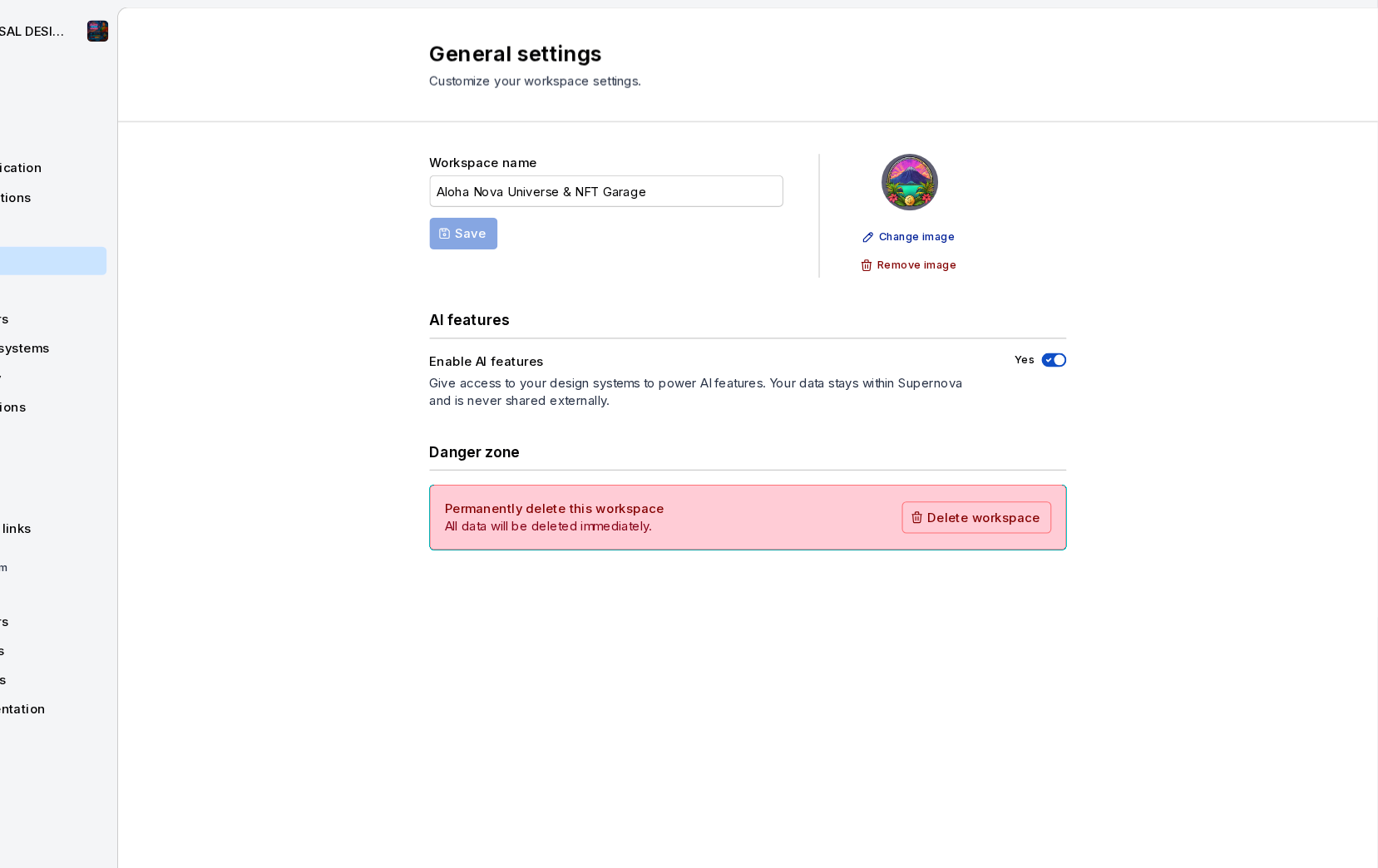
scroll to position [0, 0]
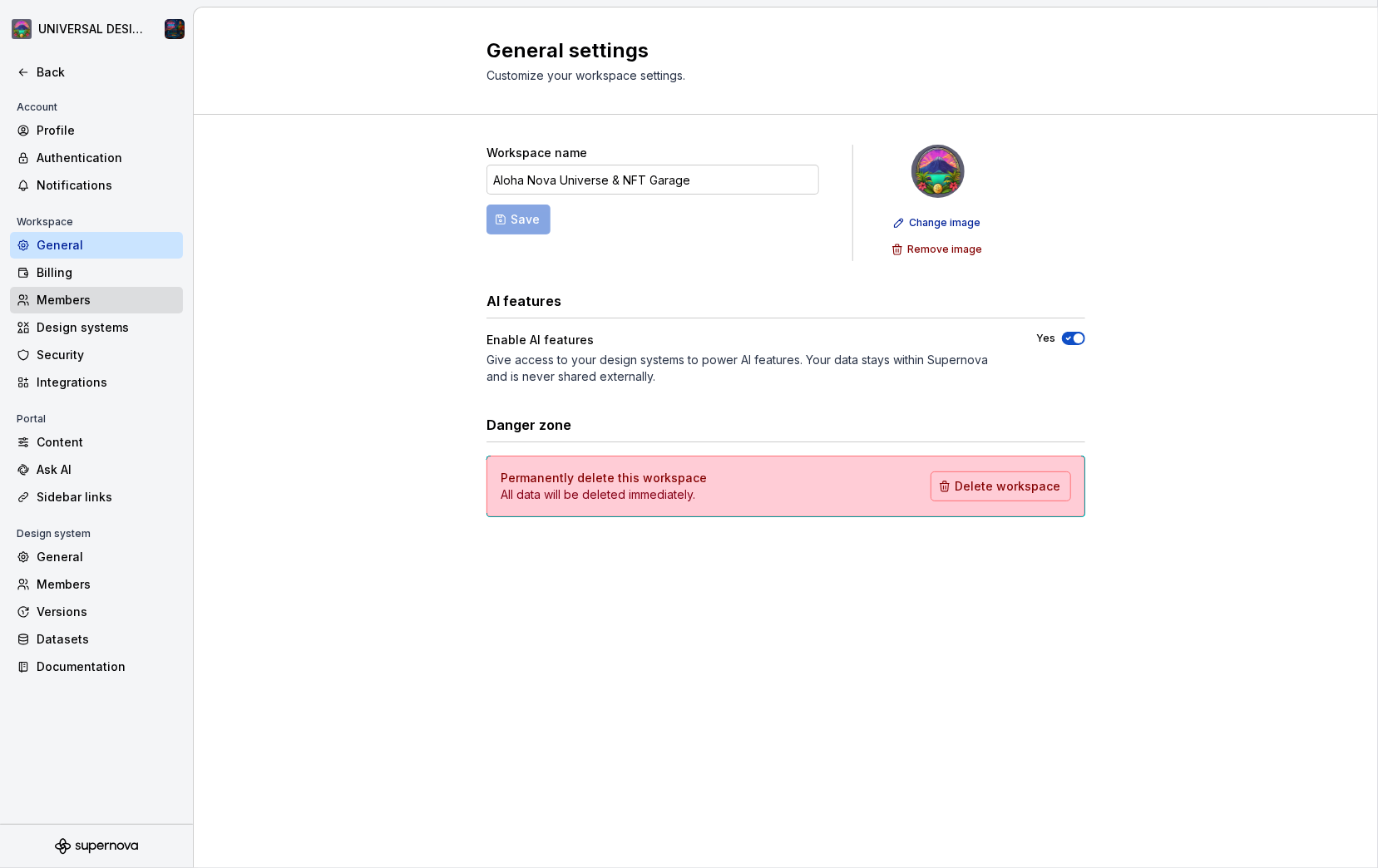
click at [22, 302] on icon at bounding box center [23, 301] width 14 height 14
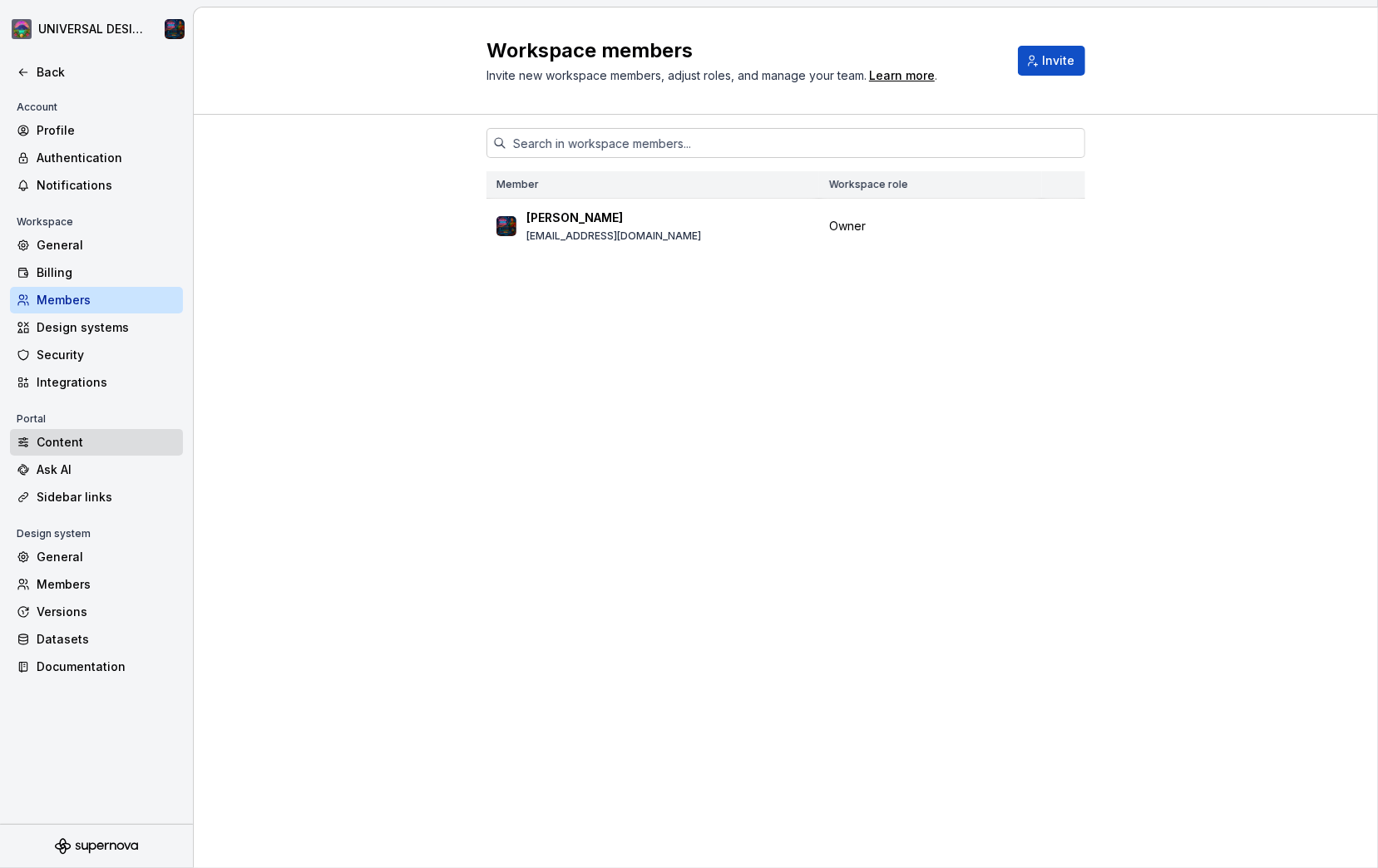
click at [23, 440] on icon at bounding box center [23, 441] width 9 height 9
click at [43, 472] on div "Ask AI" at bounding box center [107, 469] width 140 height 16
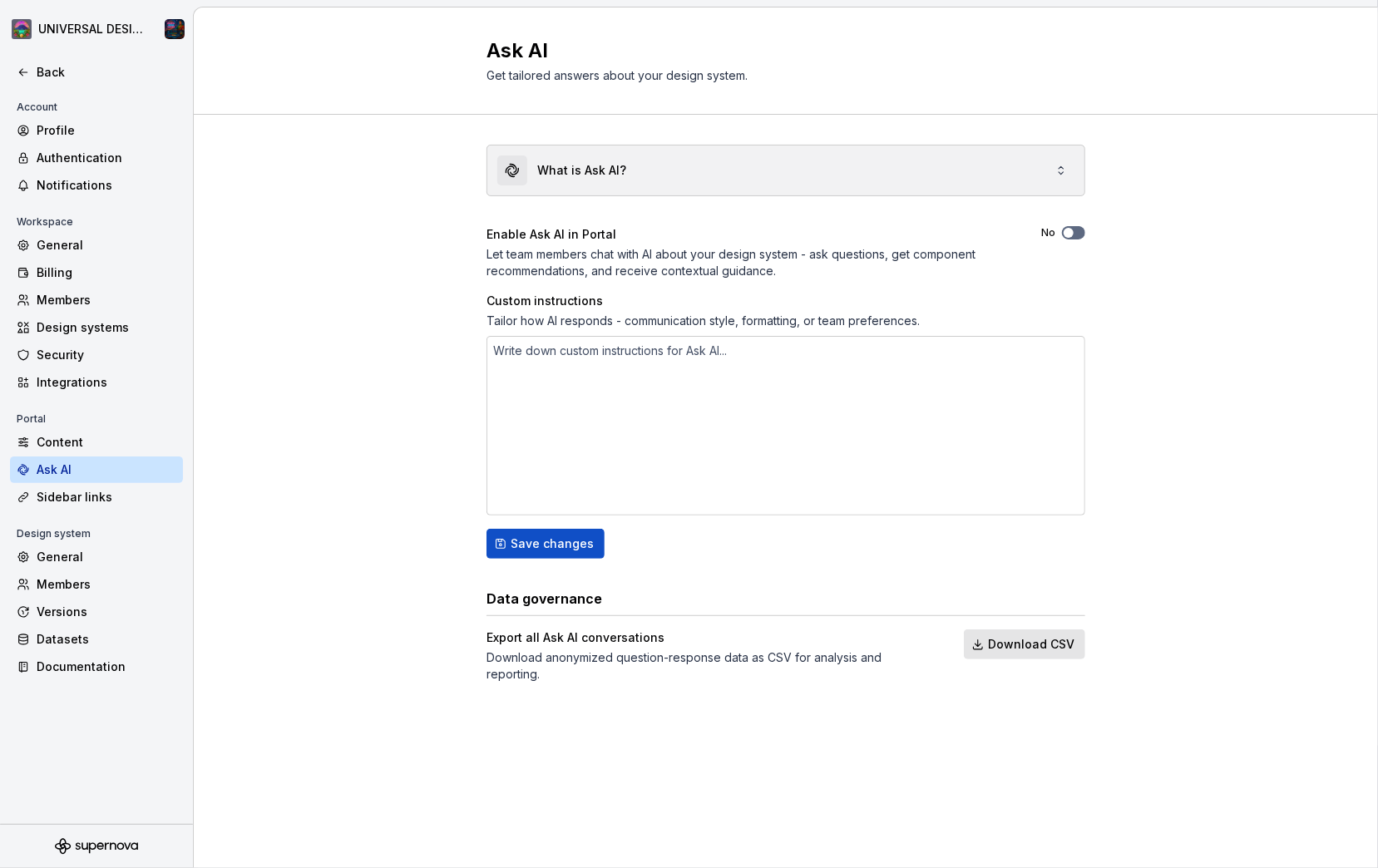
click at [596, 170] on div "What is Ask AI?" at bounding box center [785, 170] width 597 height 49
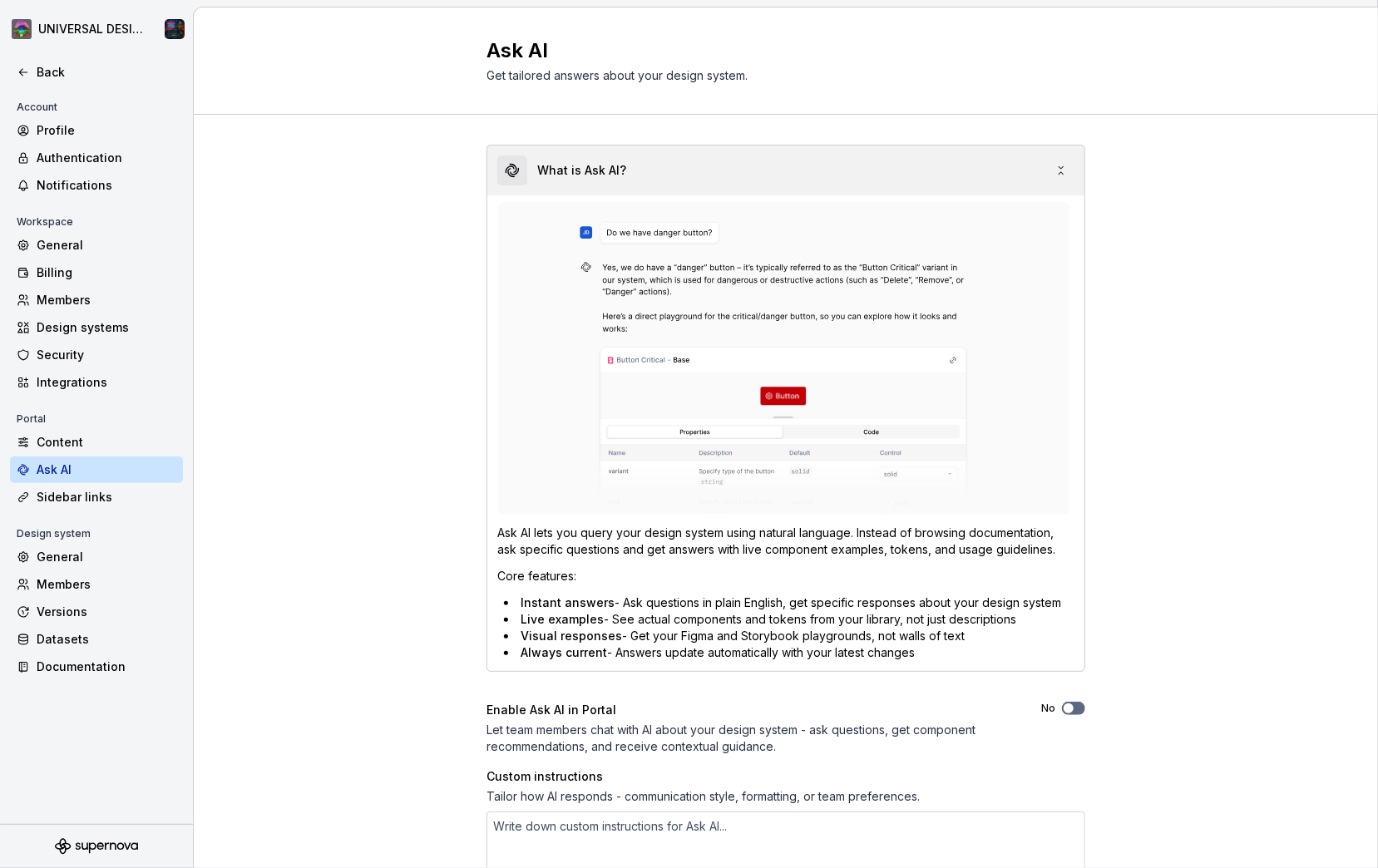
click at [596, 191] on div "What is Ask AI?" at bounding box center [785, 170] width 597 height 49
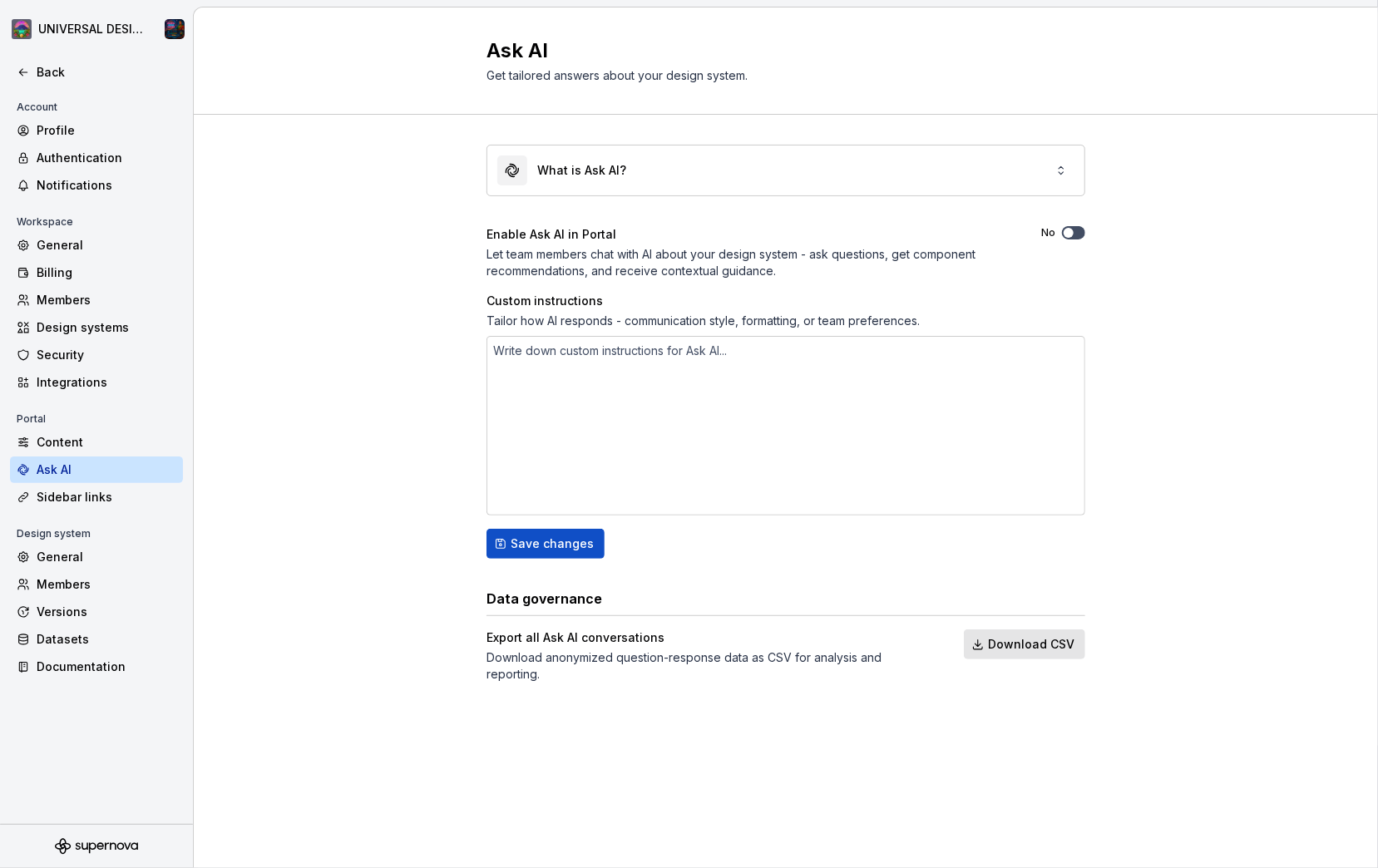
click at [596, 231] on span "button" at bounding box center [1069, 233] width 10 height 10
type textarea "*"
